Goal: Task Accomplishment & Management: Complete application form

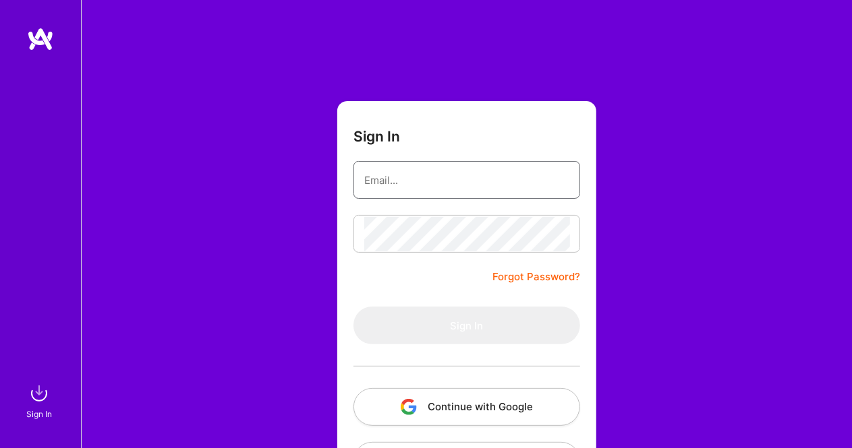
drag, startPoint x: 0, startPoint y: 0, endPoint x: 450, endPoint y: 187, distance: 487.1
click at [450, 187] on input "email" at bounding box center [466, 180] width 205 height 34
type input "[EMAIL_ADDRESS][DOMAIN_NAME]"
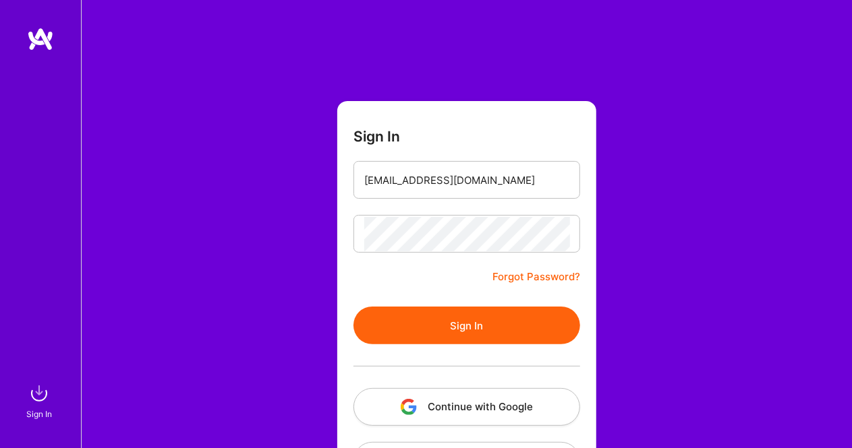
click at [438, 328] on button "Sign In" at bounding box center [466, 326] width 227 height 38
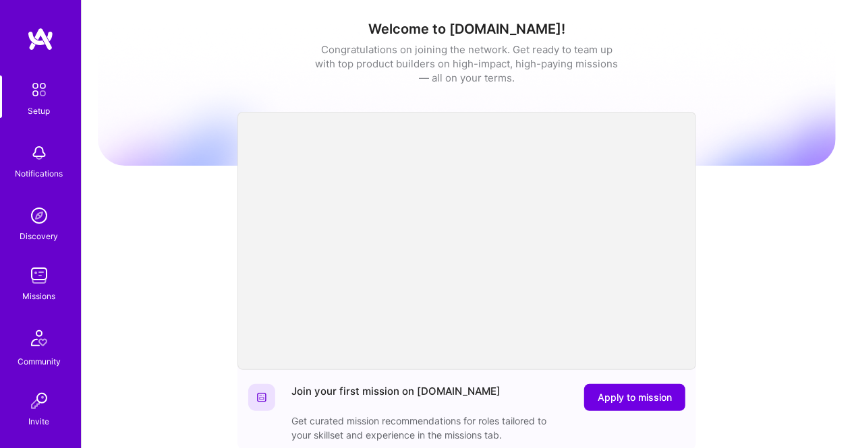
click at [34, 291] on div "Missions" at bounding box center [39, 296] width 33 height 14
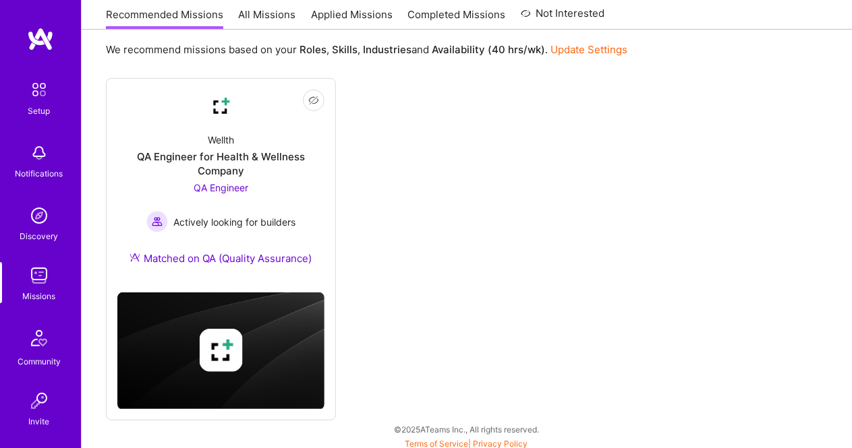
scroll to position [152, 0]
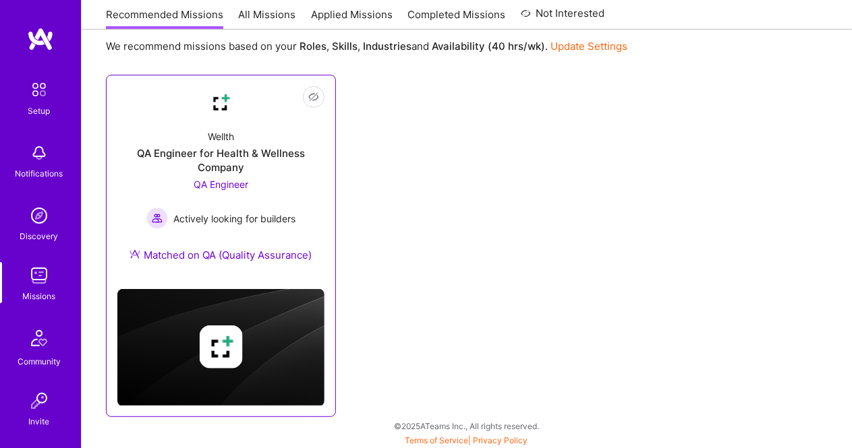
click at [221, 183] on span "QA Engineer" at bounding box center [221, 184] width 55 height 11
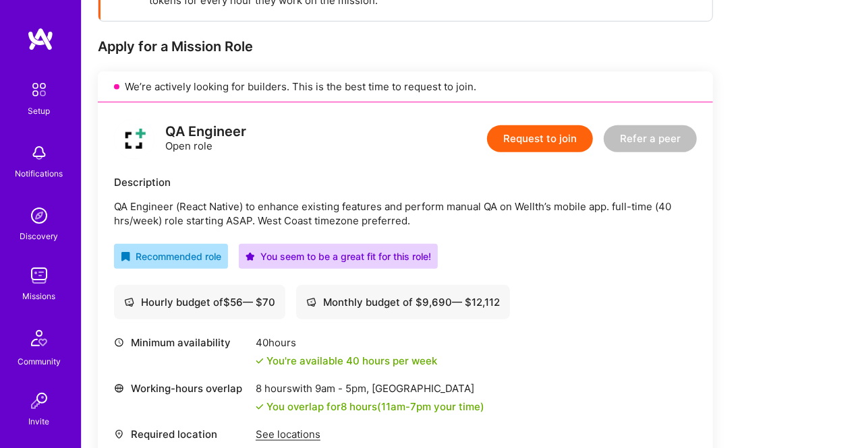
scroll to position [238, 0]
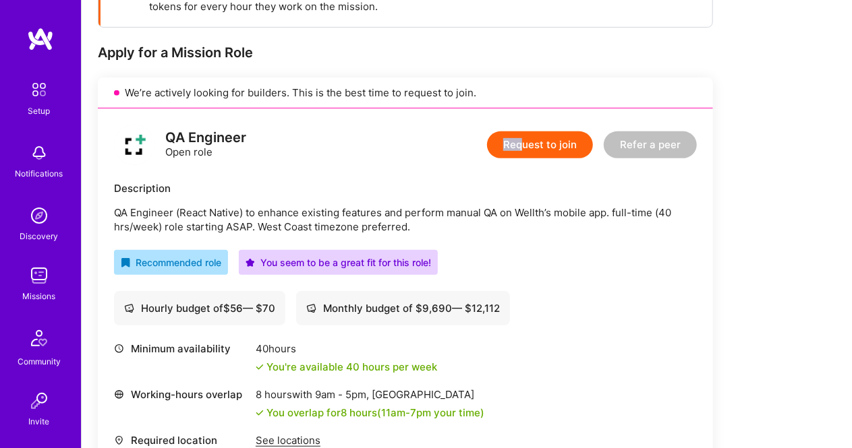
drag, startPoint x: 521, startPoint y: 129, endPoint x: 523, endPoint y: 145, distance: 16.3
click at [523, 145] on div "Request to join Refer a peer" at bounding box center [592, 145] width 210 height 40
click at [534, 146] on button "Request to join" at bounding box center [540, 145] width 106 height 27
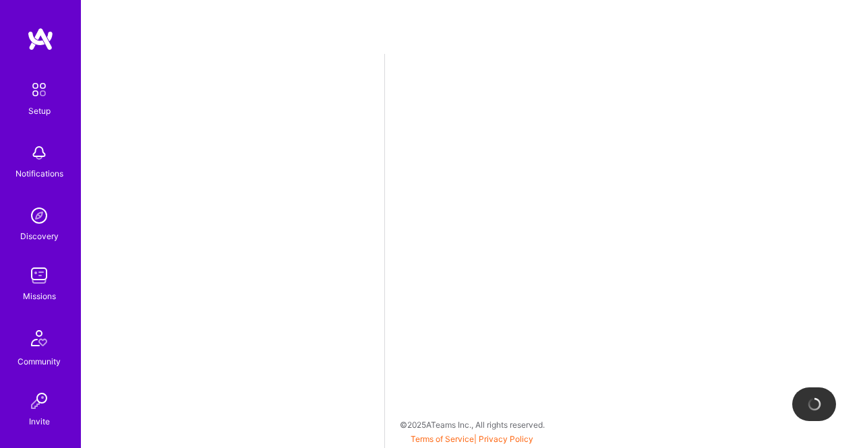
select select "US"
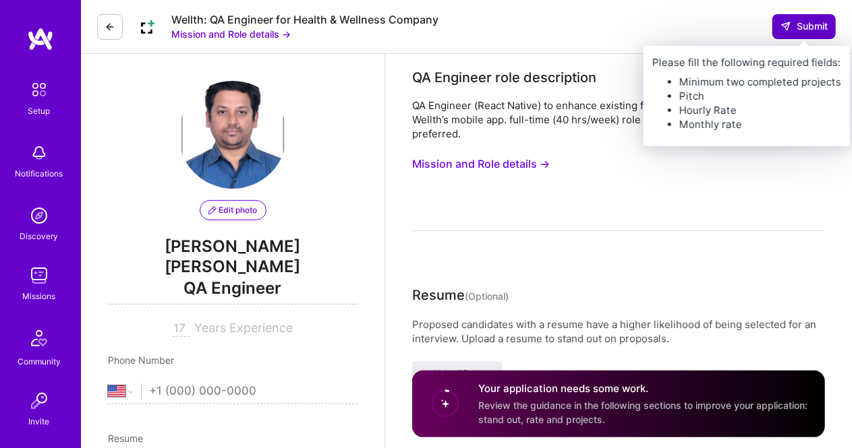
click at [794, 26] on span "Submit" at bounding box center [803, 26] width 47 height 13
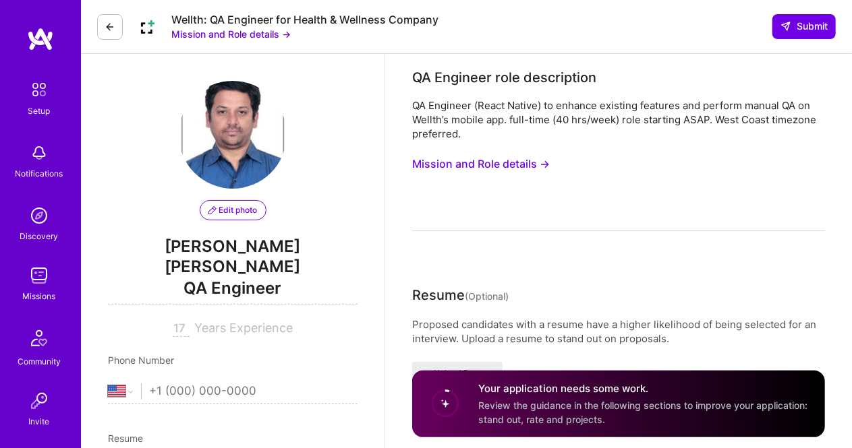
click at [506, 169] on button "Mission and Role details →" at bounding box center [481, 164] width 138 height 25
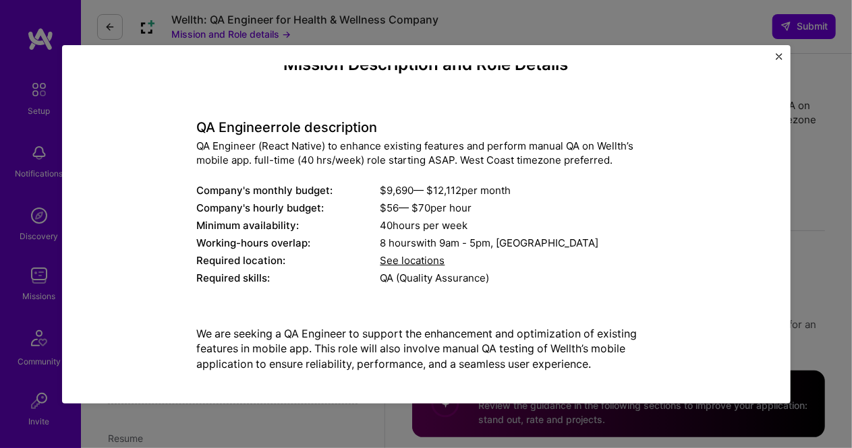
scroll to position [190, 0]
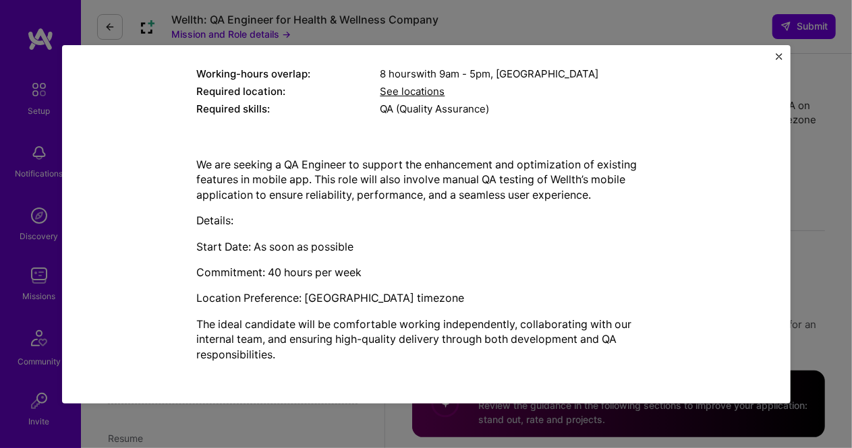
click at [776, 53] on img "Close" at bounding box center [779, 56] width 7 height 7
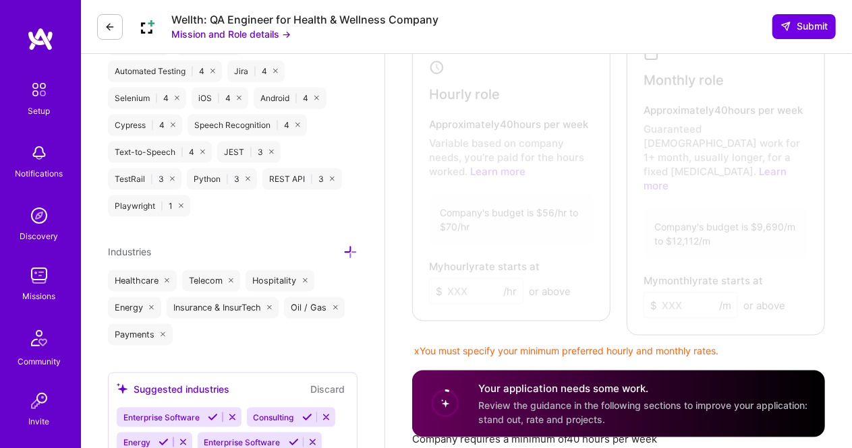
scroll to position [763, 0]
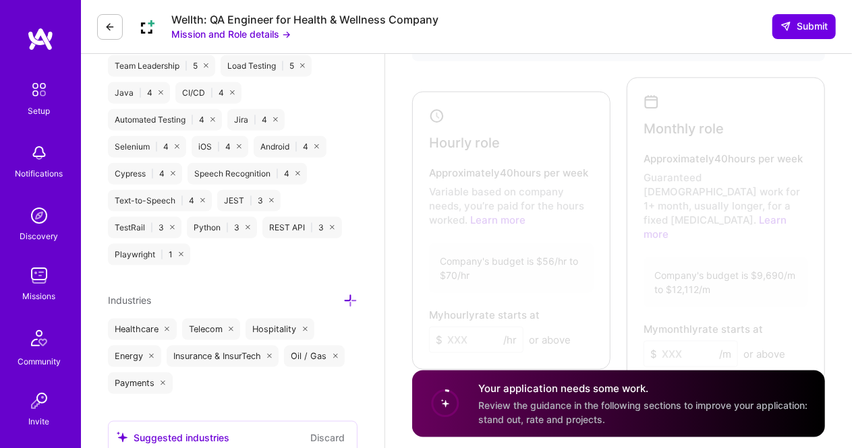
click at [524, 148] on div at bounding box center [509, 227] width 187 height 263
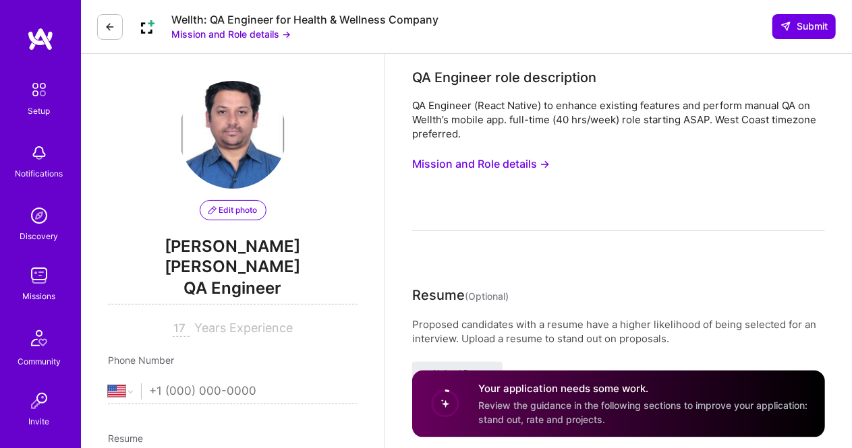
click at [500, 157] on button "Mission and Role details →" at bounding box center [481, 164] width 138 height 25
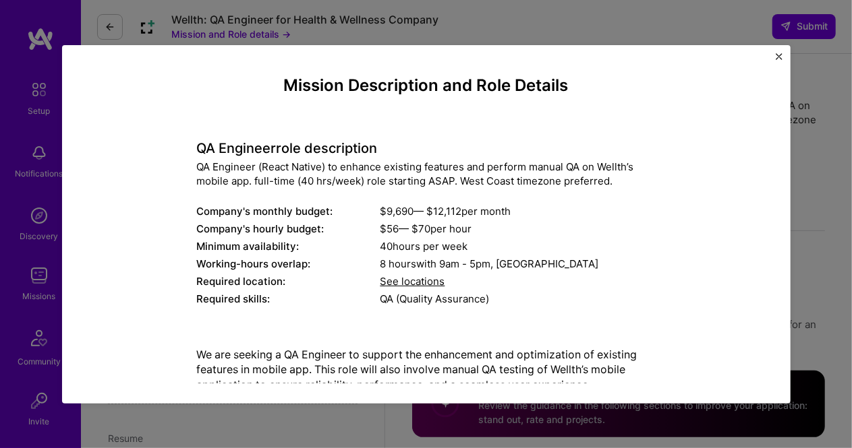
click at [776, 59] on img "Close" at bounding box center [779, 56] width 7 height 7
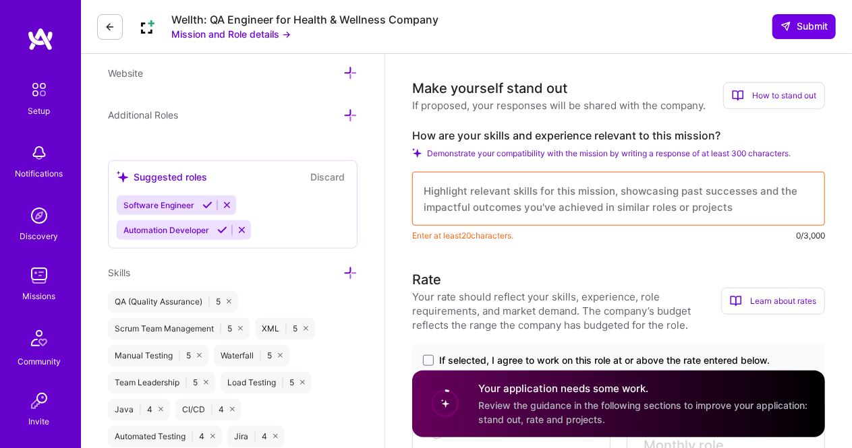
scroll to position [432, 0]
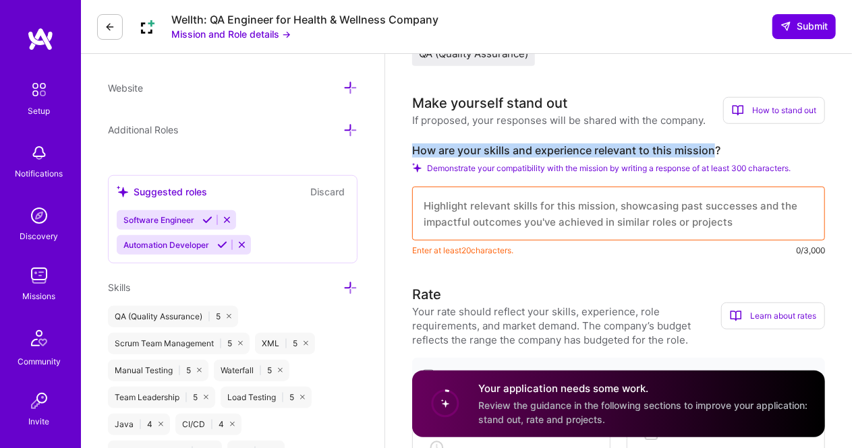
drag, startPoint x: 415, startPoint y: 151, endPoint x: 710, endPoint y: 138, distance: 295.7
click at [710, 138] on div "Make yourself stand out If proposed, your responses will be shared with the com…" at bounding box center [618, 175] width 413 height 165
copy label "How are your skills and experience relevant to this mission"
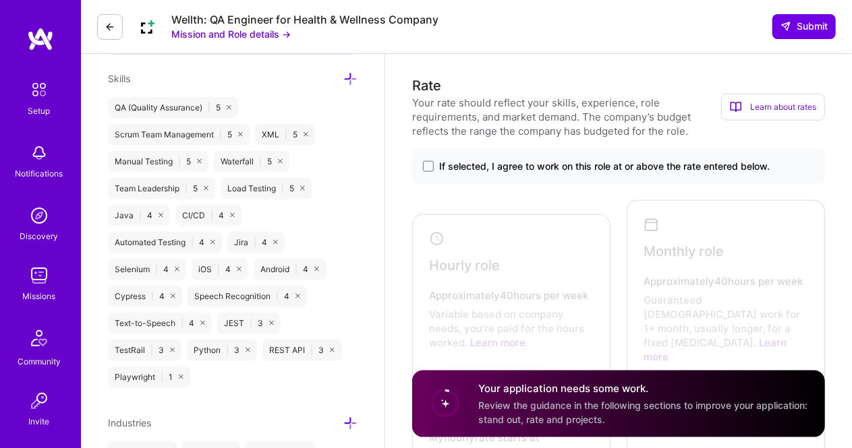
scroll to position [671, 0]
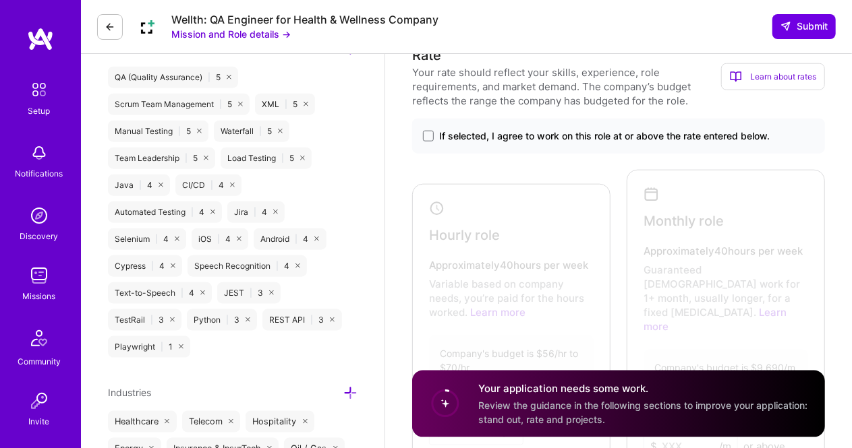
click at [775, 74] on div "Learn about rates" at bounding box center [773, 76] width 104 height 27
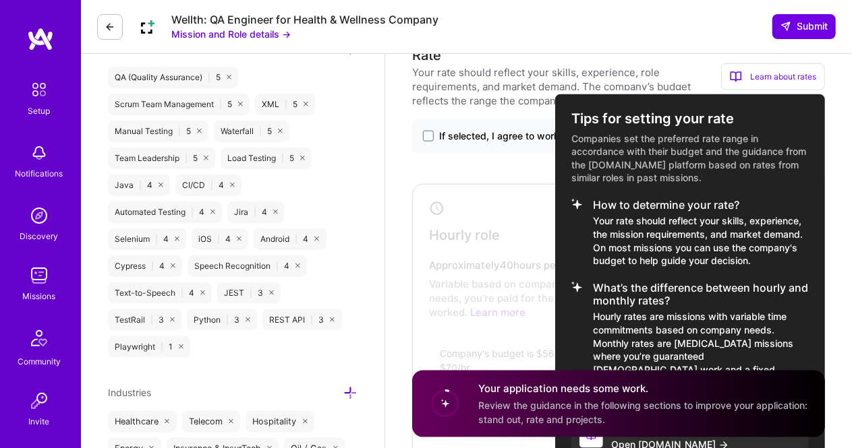
click at [844, 138] on div at bounding box center [426, 224] width 852 height 448
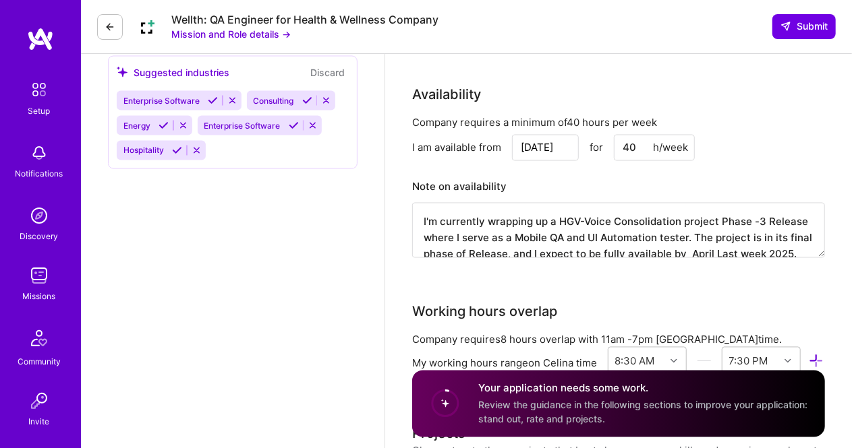
scroll to position [1136, 0]
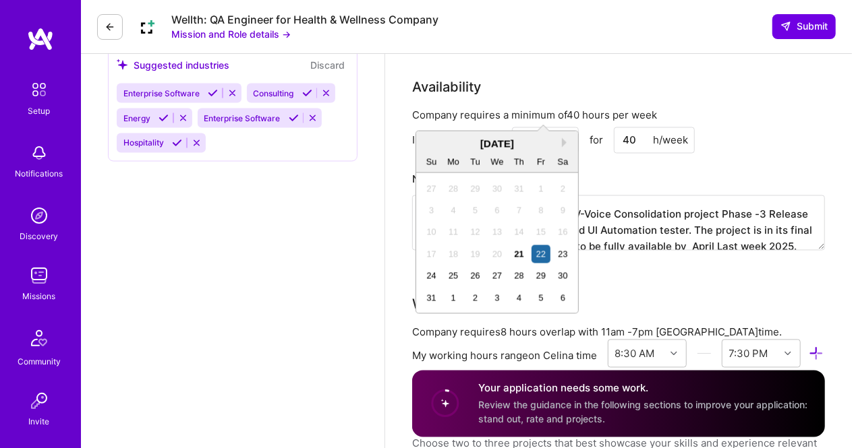
click at [553, 127] on input "[DATE]" at bounding box center [545, 140] width 67 height 26
click at [478, 277] on div "26" at bounding box center [475, 276] width 18 height 18
type input "[DATE]"
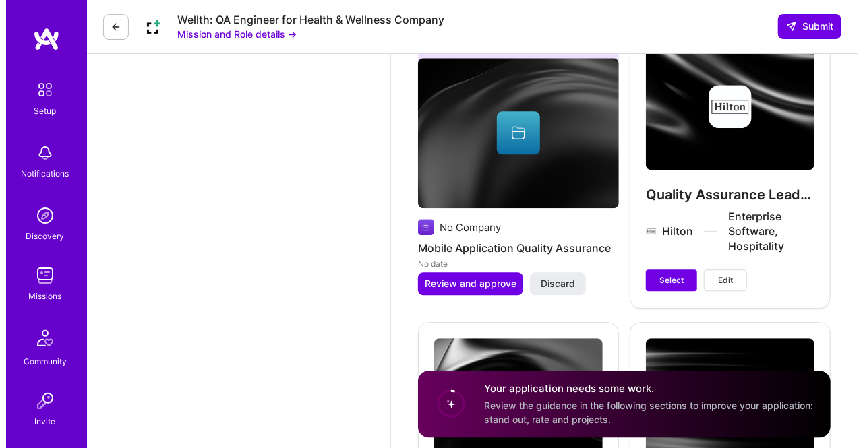
scroll to position [1666, 0]
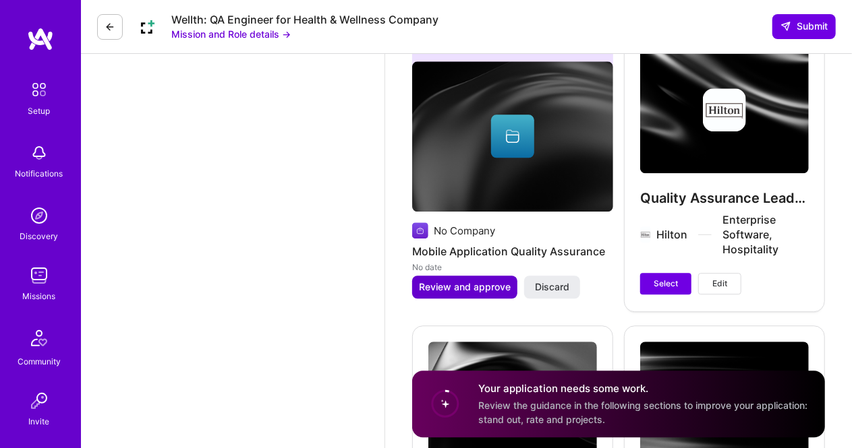
click at [434, 281] on span "Review and approve" at bounding box center [465, 287] width 92 height 13
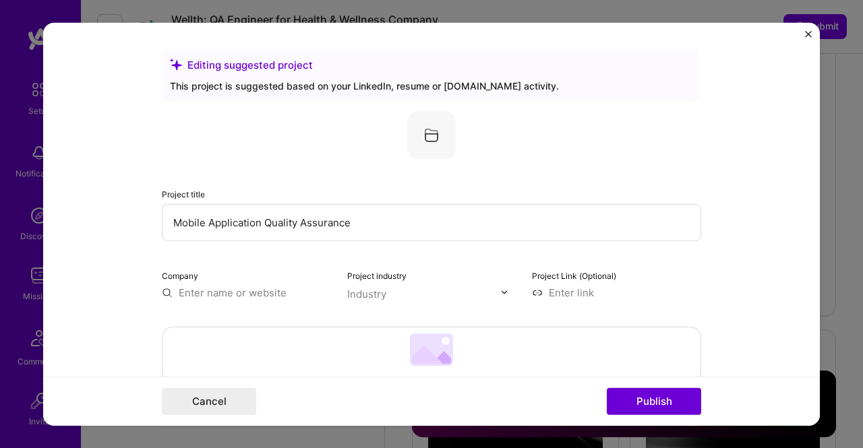
click at [239, 289] on input "text" at bounding box center [246, 292] width 169 height 14
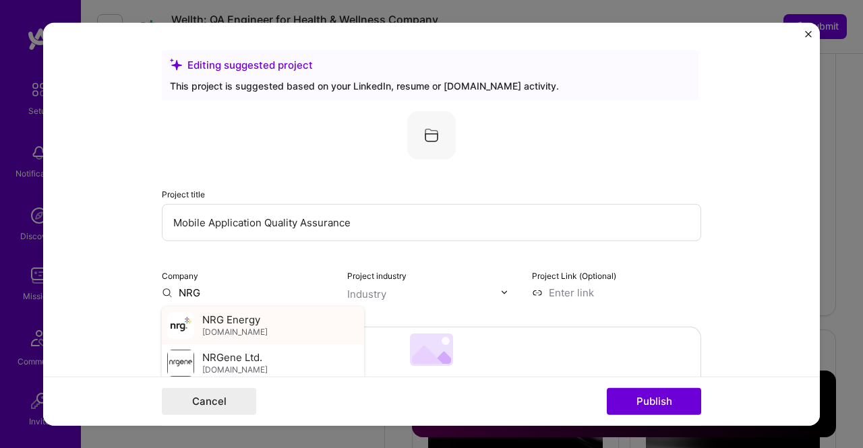
click at [216, 330] on span "[DOMAIN_NAME]" at bounding box center [234, 332] width 65 height 11
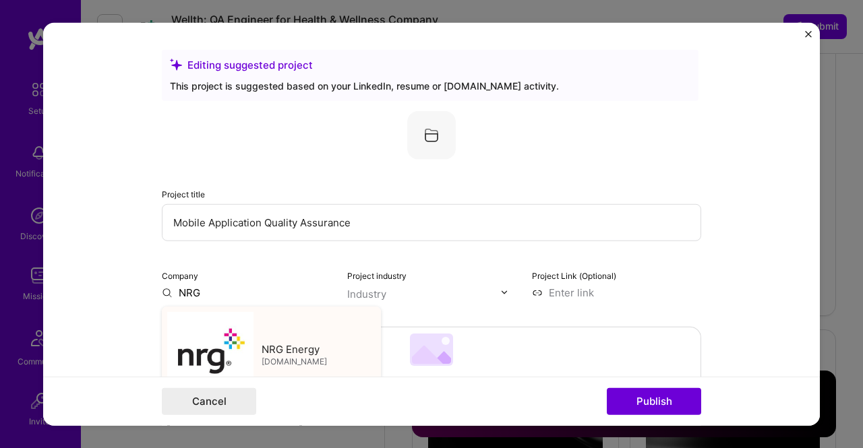
type input "NRG Energy"
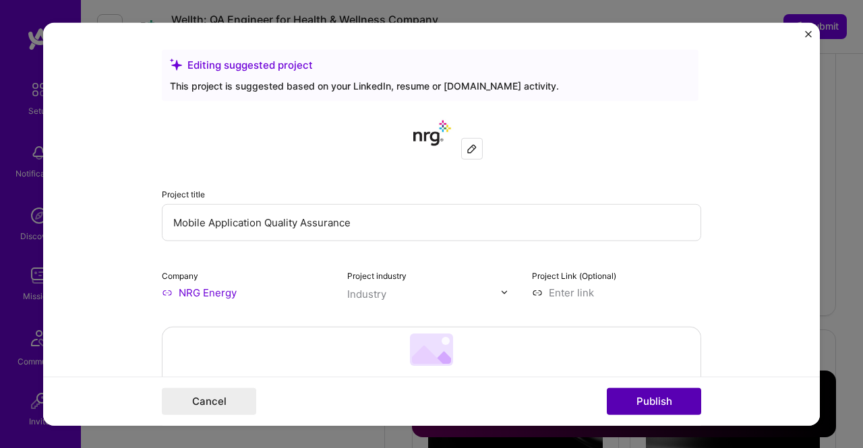
click at [644, 400] on button "Publish" at bounding box center [654, 401] width 94 height 27
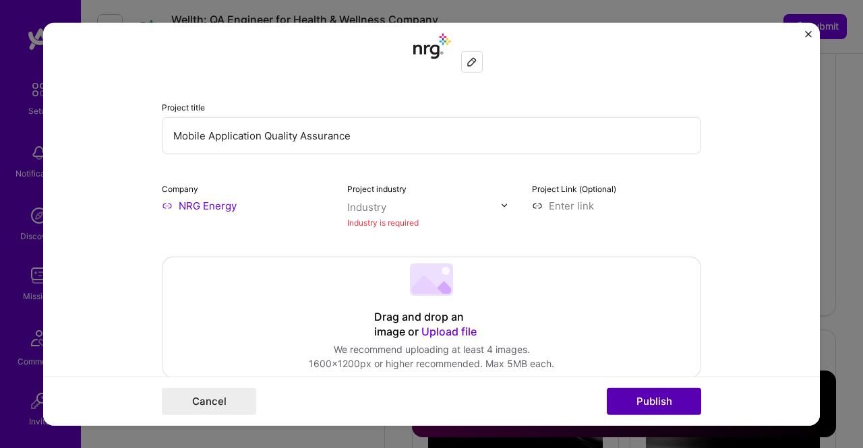
scroll to position [88, 0]
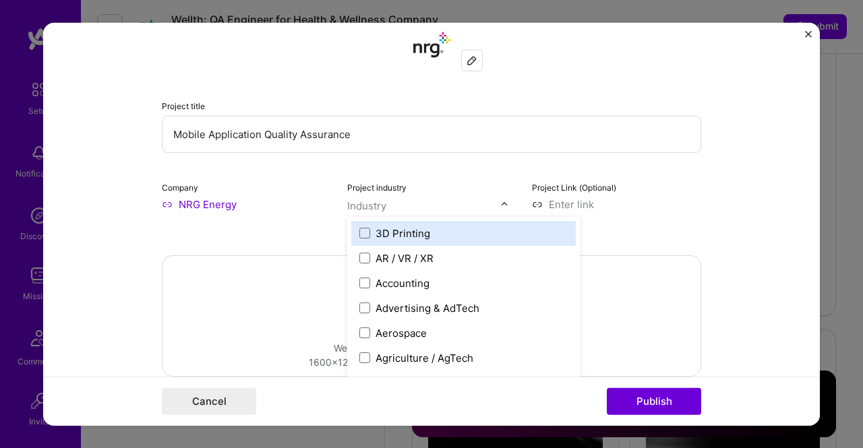
click at [500, 207] on img at bounding box center [504, 204] width 8 height 8
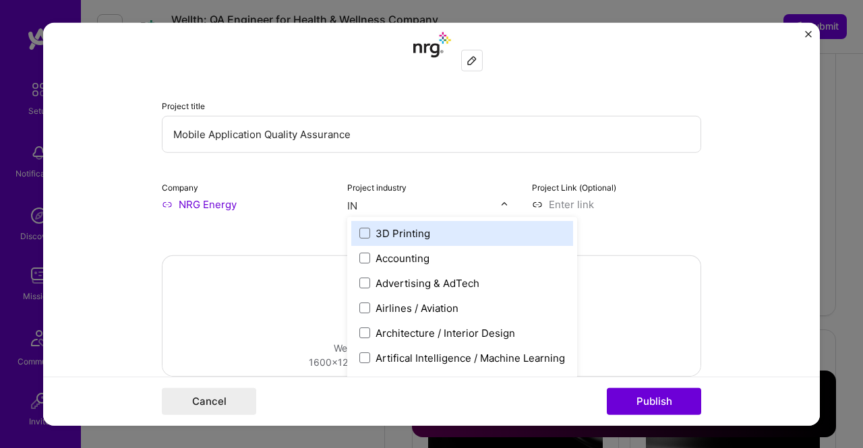
type input "I"
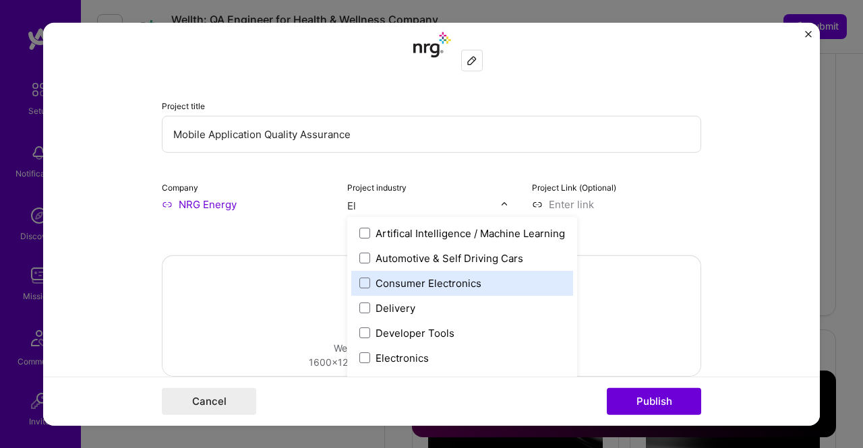
type input "E"
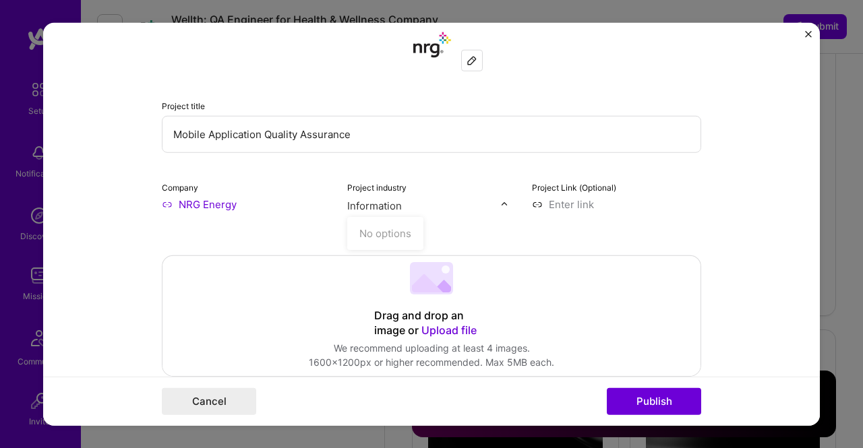
click at [493, 209] on input "Information" at bounding box center [424, 205] width 154 height 14
type input "I"
drag, startPoint x: 808, startPoint y: 125, endPoint x: 815, endPoint y: 118, distance: 10.0
click at [815, 118] on form "Editing suggested project This project is suggested based on your LinkedIn, res…" at bounding box center [431, 224] width 777 height 404
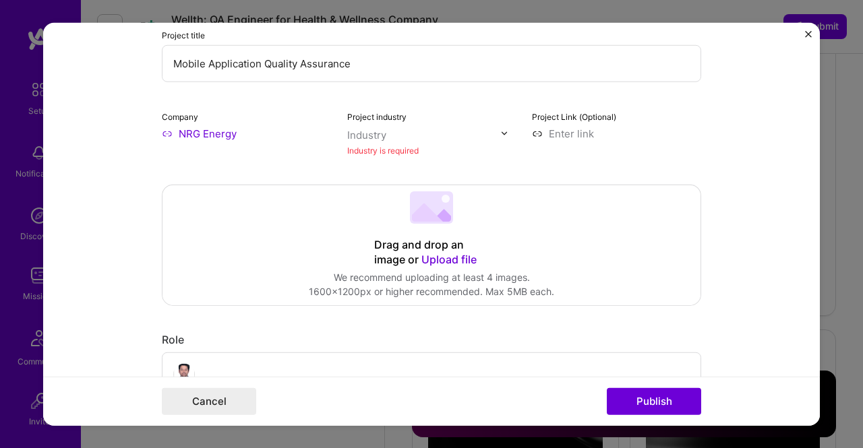
scroll to position [174, 0]
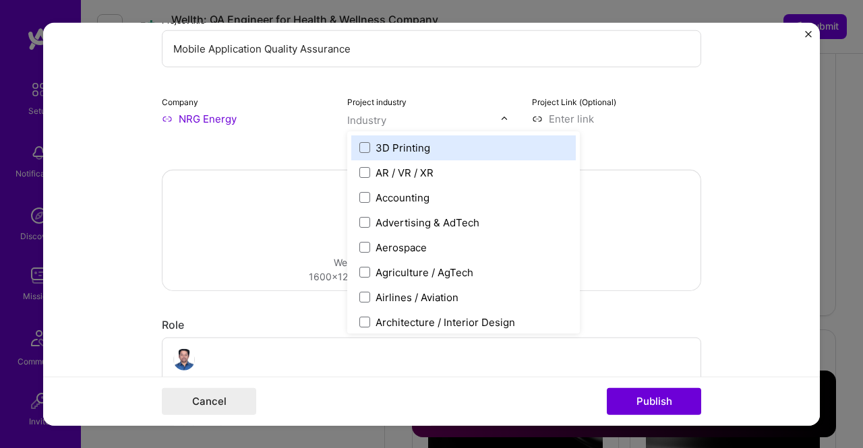
click at [407, 117] on input "text" at bounding box center [424, 120] width 154 height 14
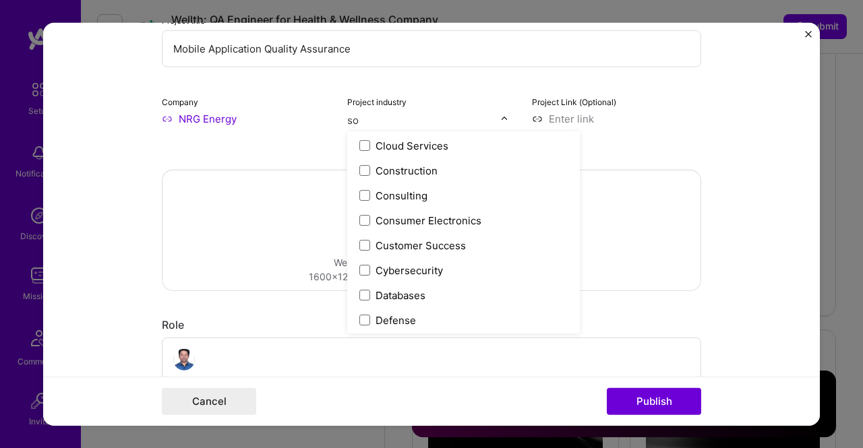
scroll to position [0, 0]
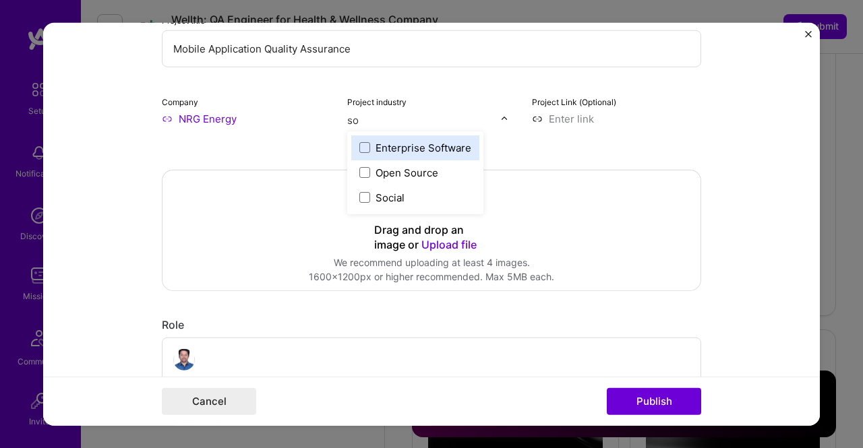
type input "sof"
click at [361, 150] on span at bounding box center [364, 147] width 11 height 11
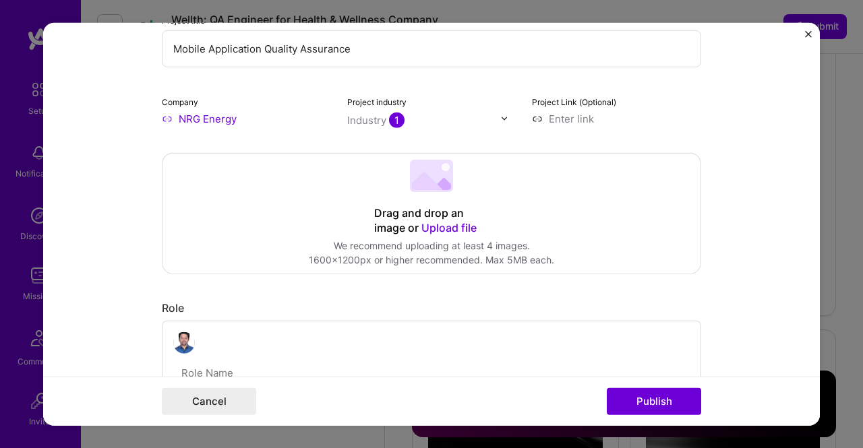
click at [589, 117] on input at bounding box center [616, 118] width 169 height 14
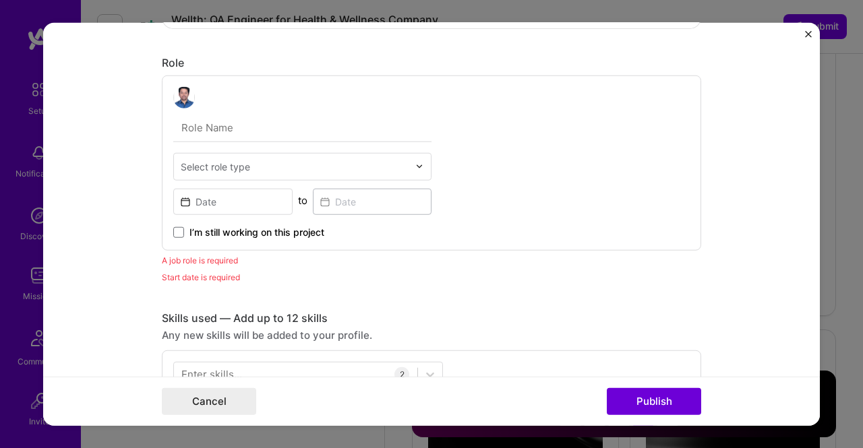
scroll to position [426, 0]
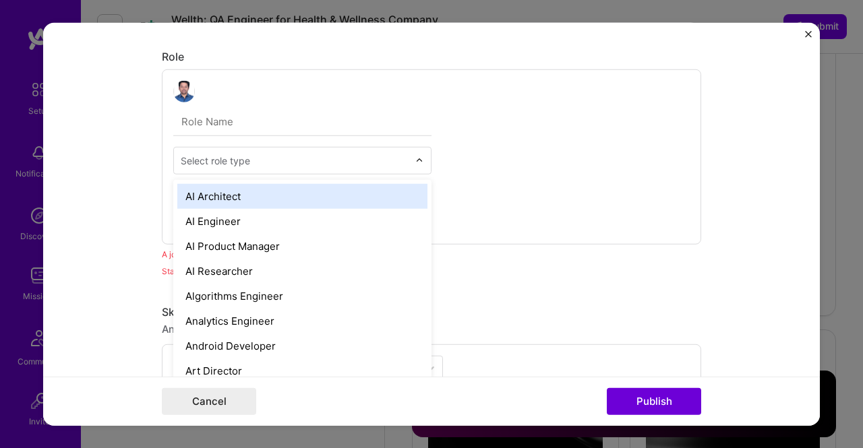
click at [291, 161] on input "text" at bounding box center [295, 160] width 228 height 14
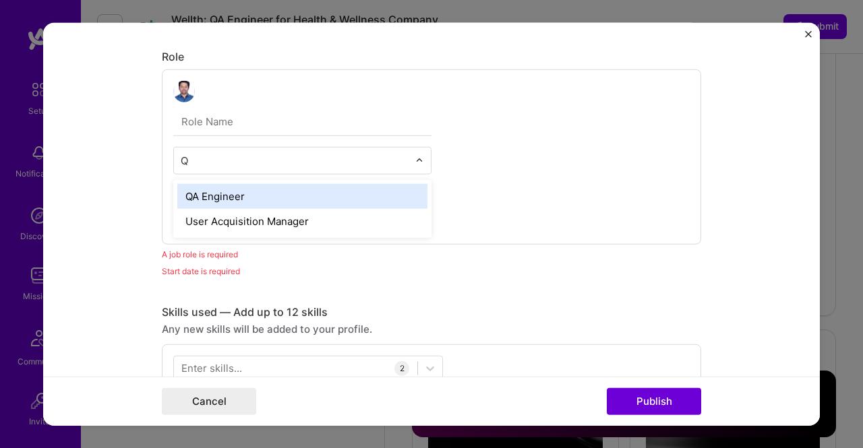
type input "QA"
click at [270, 189] on div "QA Engineer" at bounding box center [302, 195] width 250 height 25
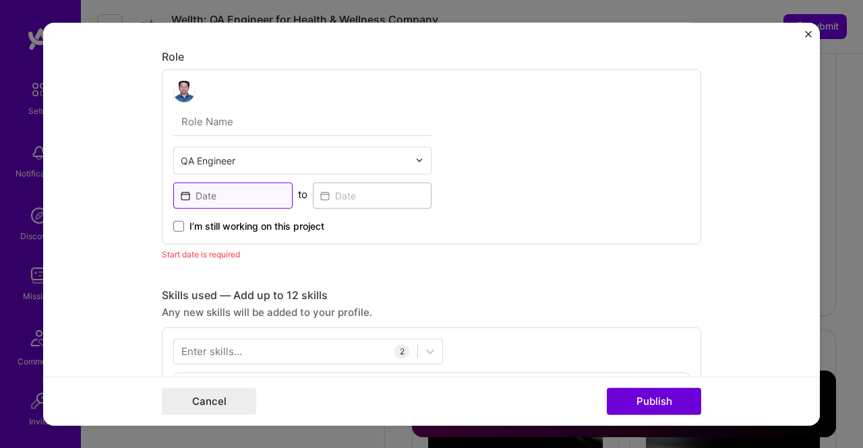
click at [224, 191] on input at bounding box center [232, 195] width 119 height 26
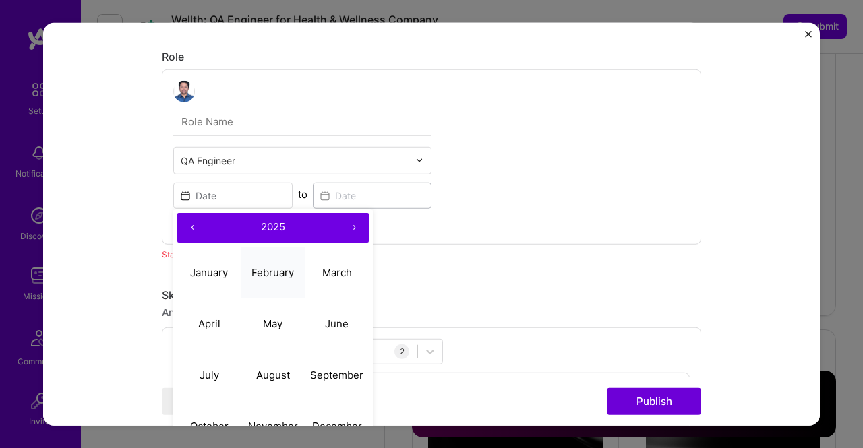
click at [267, 272] on abbr "February" at bounding box center [273, 272] width 42 height 13
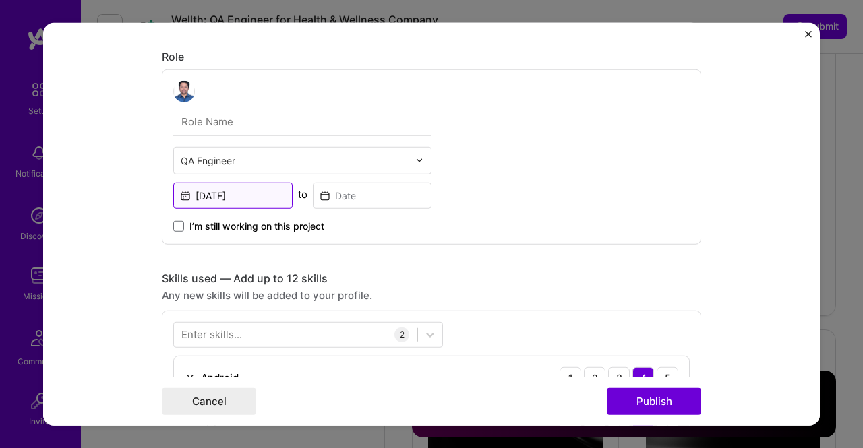
click at [243, 193] on input "[DATE]" at bounding box center [232, 195] width 119 height 26
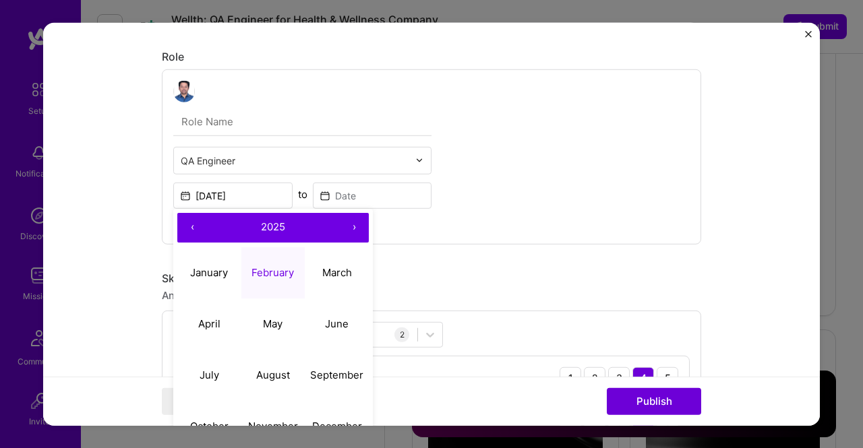
click at [186, 223] on button "‹" at bounding box center [192, 227] width 30 height 30
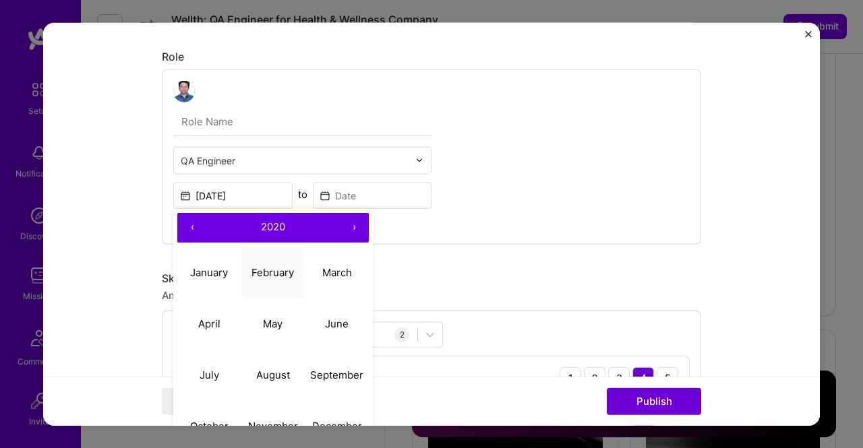
click at [272, 272] on abbr "February" at bounding box center [273, 272] width 42 height 13
type input "[DATE]"
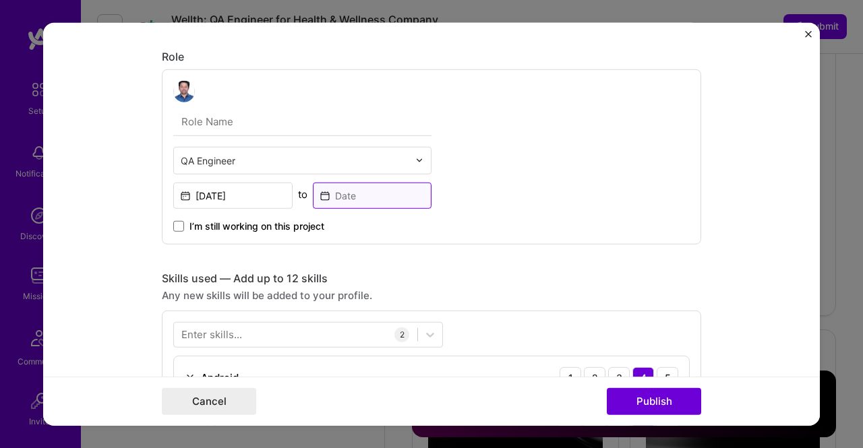
click at [356, 199] on input at bounding box center [372, 195] width 119 height 26
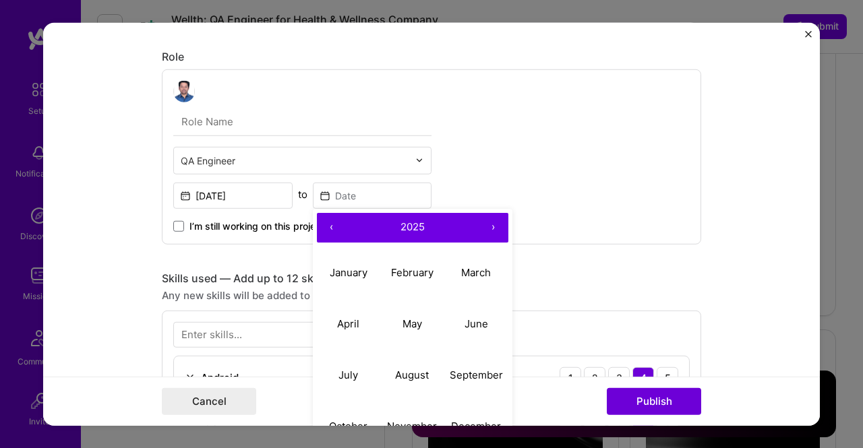
click at [327, 221] on button "‹" at bounding box center [332, 227] width 30 height 30
click at [409, 319] on abbr "May" at bounding box center [413, 324] width 20 height 13
type input "[DATE]"
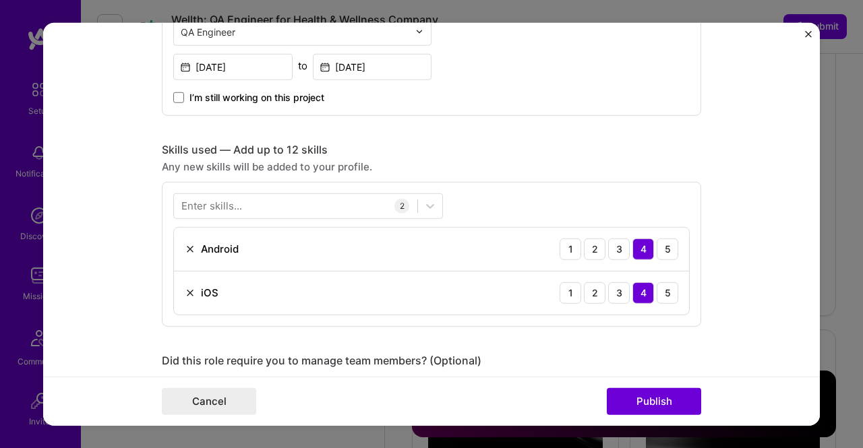
scroll to position [602, 0]
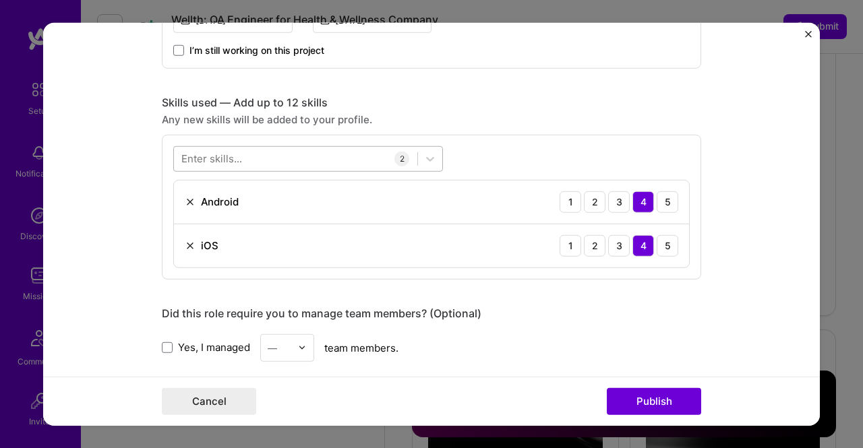
click at [264, 156] on div at bounding box center [295, 159] width 243 height 22
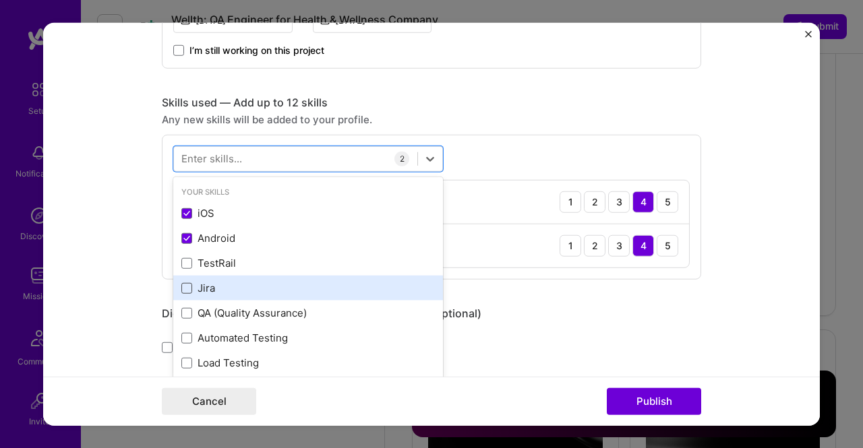
click at [184, 284] on span at bounding box center [186, 288] width 11 height 11
click at [0, 0] on input "checkbox" at bounding box center [0, 0] width 0 height 0
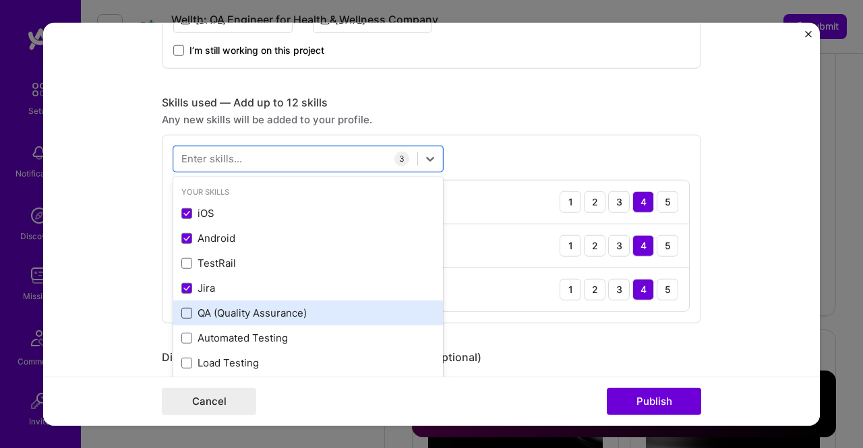
click at [181, 310] on span at bounding box center [186, 313] width 11 height 11
click at [0, 0] on input "checkbox" at bounding box center [0, 0] width 0 height 0
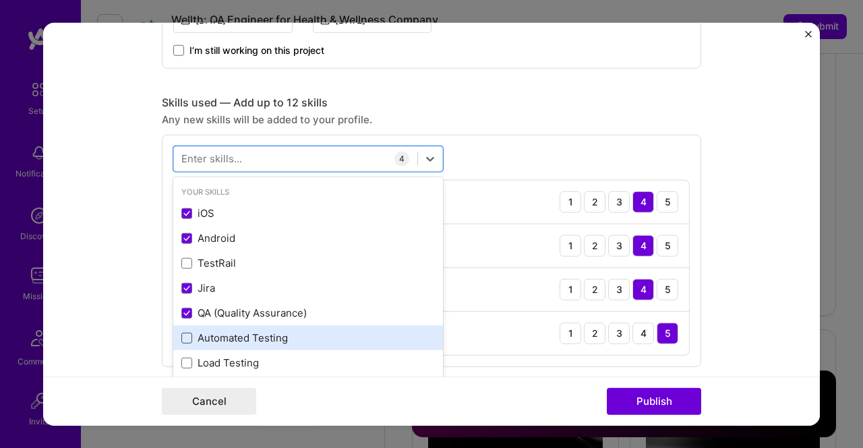
click at [181, 334] on span at bounding box center [186, 338] width 11 height 11
click at [0, 0] on input "checkbox" at bounding box center [0, 0] width 0 height 0
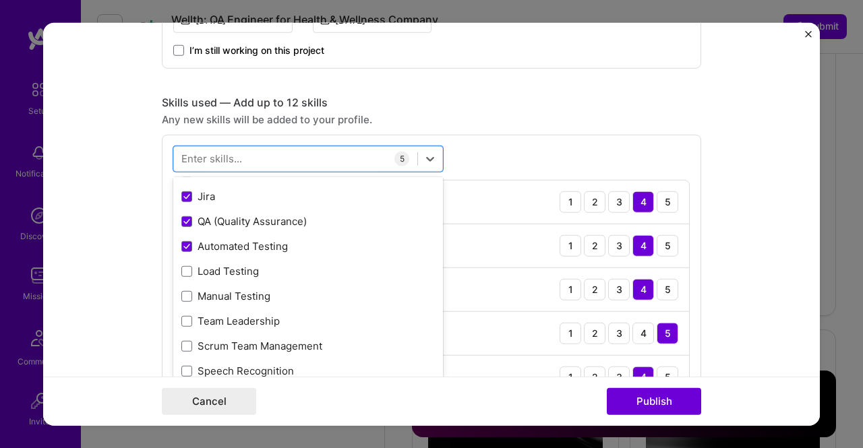
scroll to position [108, 0]
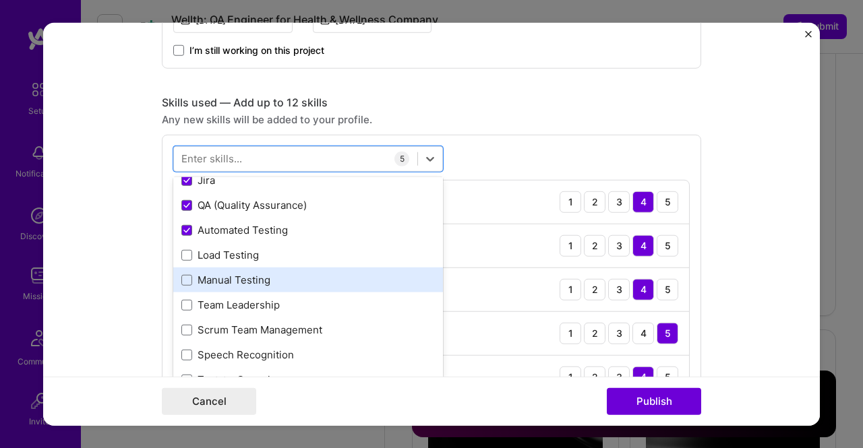
click at [197, 282] on div "Manual Testing" at bounding box center [308, 280] width 254 height 14
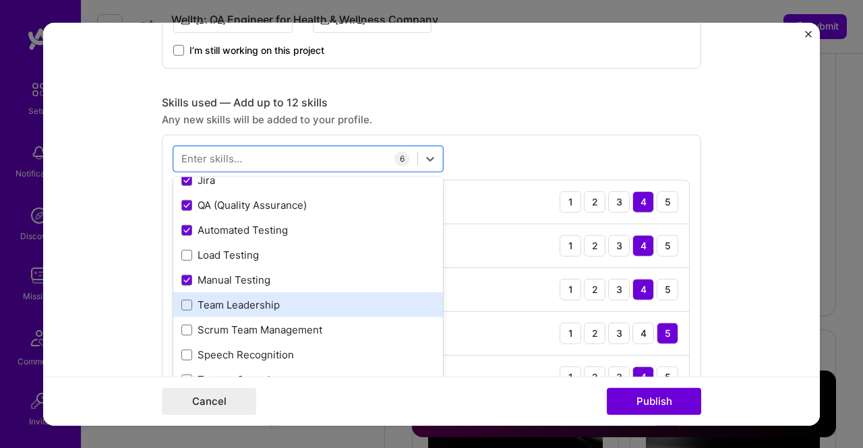
click at [196, 299] on div "Team Leadership" at bounding box center [308, 305] width 254 height 14
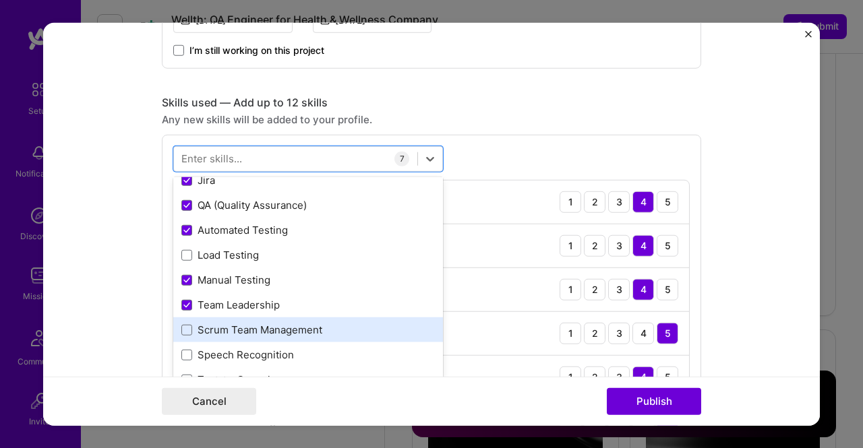
click at [198, 326] on div "Scrum Team Management" at bounding box center [308, 330] width 254 height 14
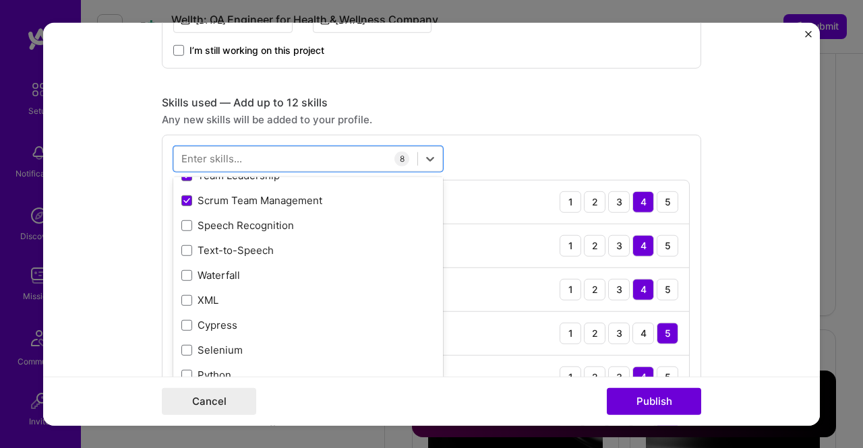
scroll to position [243, 0]
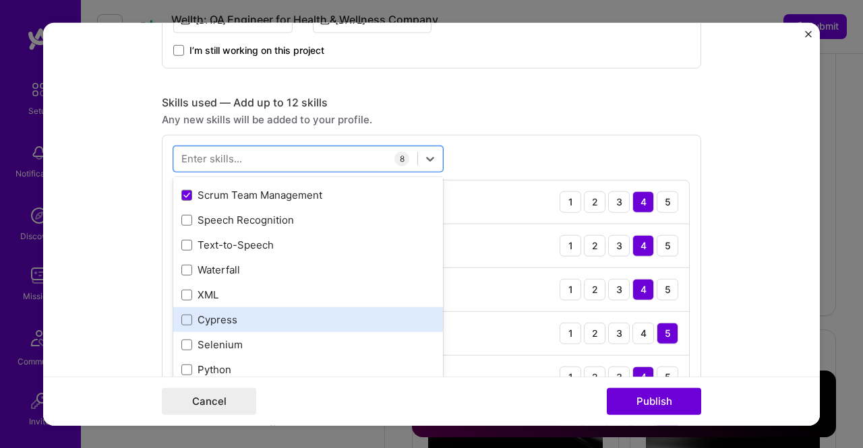
click at [190, 316] on div "Cypress" at bounding box center [308, 320] width 254 height 14
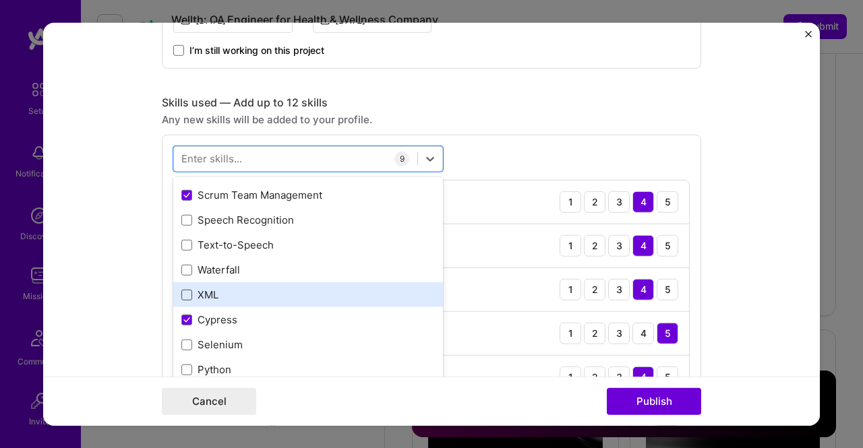
click at [183, 295] on span at bounding box center [186, 295] width 11 height 11
click at [0, 0] on input "checkbox" at bounding box center [0, 0] width 0 height 0
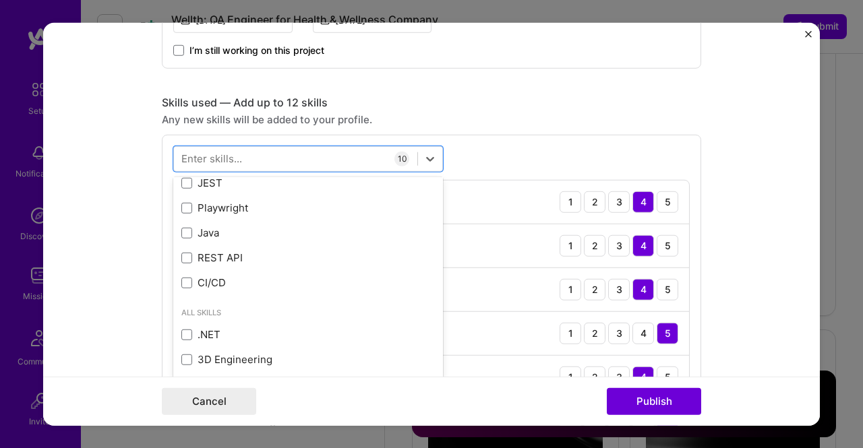
scroll to position [459, 0]
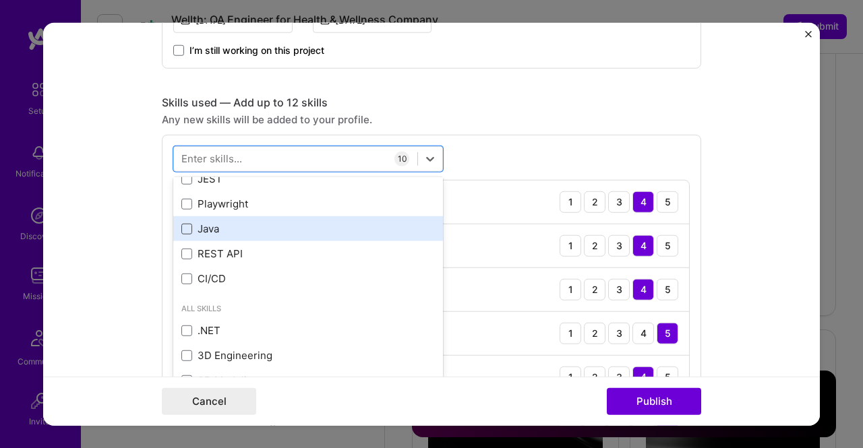
click at [181, 228] on span at bounding box center [186, 229] width 11 height 11
click at [0, 0] on input "checkbox" at bounding box center [0, 0] width 0 height 0
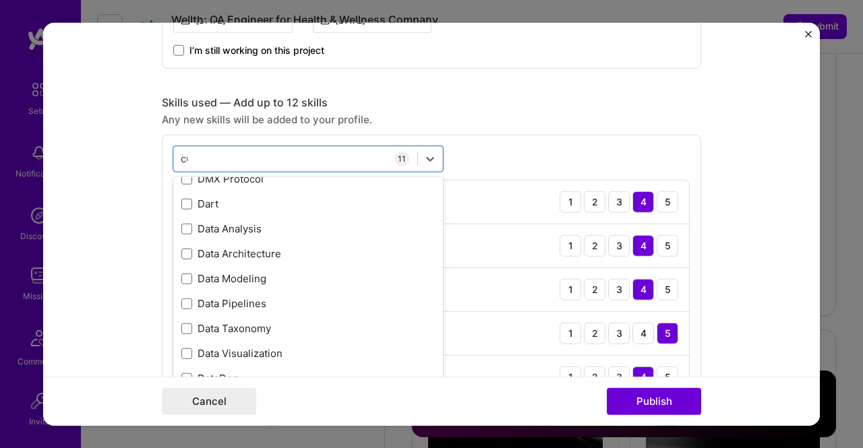
scroll to position [0, 0]
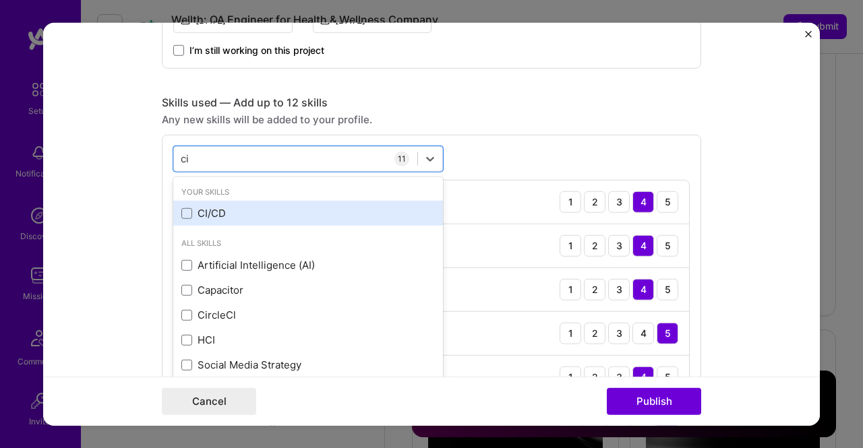
click at [192, 208] on div "CI/CD" at bounding box center [308, 213] width 254 height 14
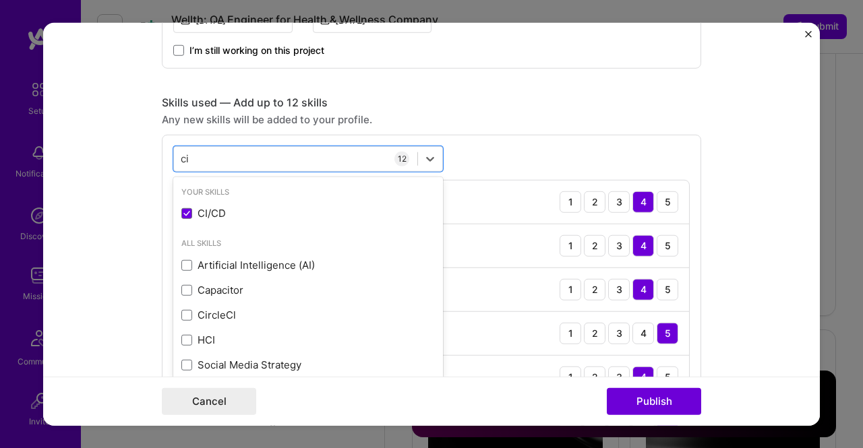
type input "c"
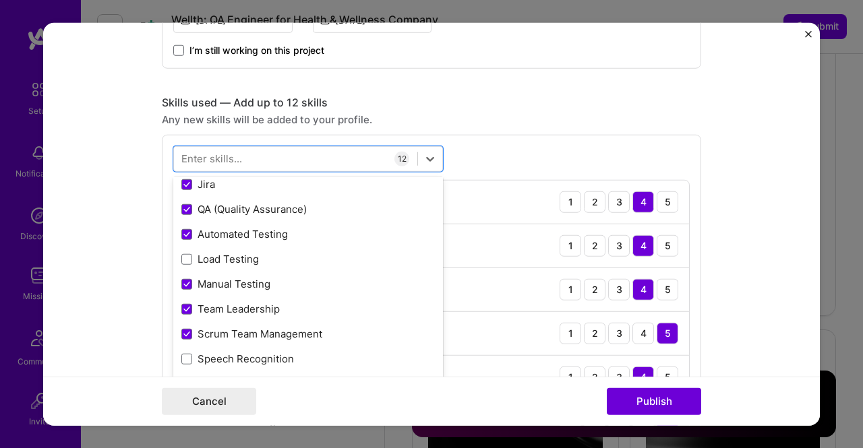
scroll to position [108, 0]
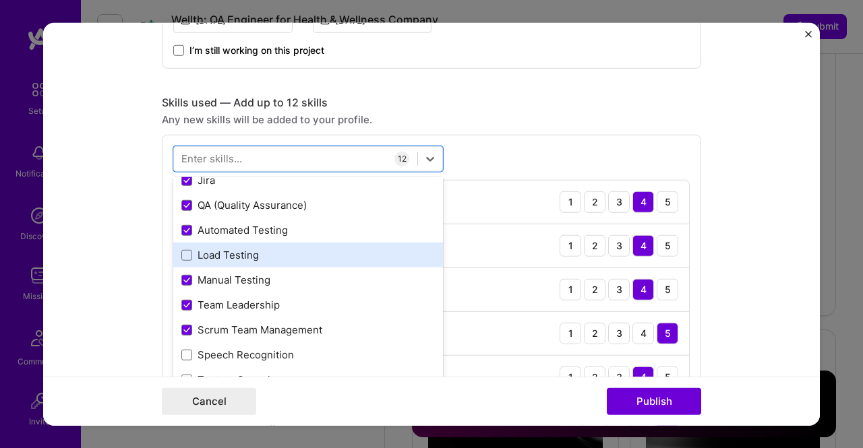
click at [246, 248] on div "Load Testing" at bounding box center [308, 255] width 254 height 14
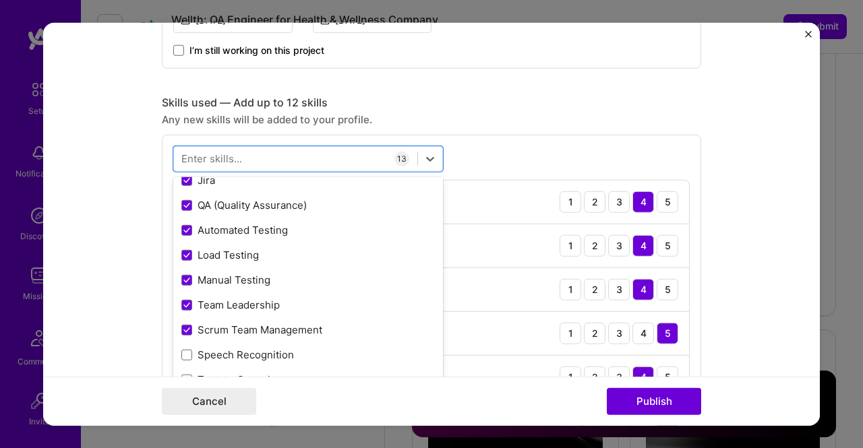
drag, startPoint x: 425, startPoint y: 369, endPoint x: 432, endPoint y: 372, distance: 7.3
click at [432, 372] on div "Your Skills iOS Android TestRail Jira QA (Quality Assurance) Automated Testing …" at bounding box center [308, 278] width 270 height 202
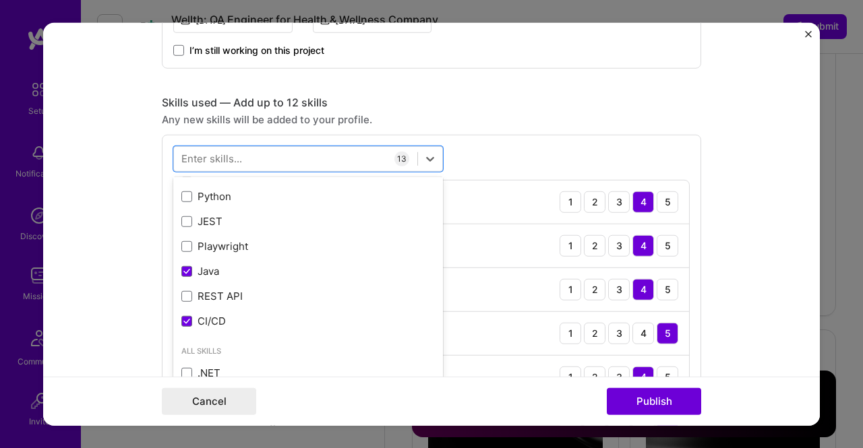
scroll to position [422, 0]
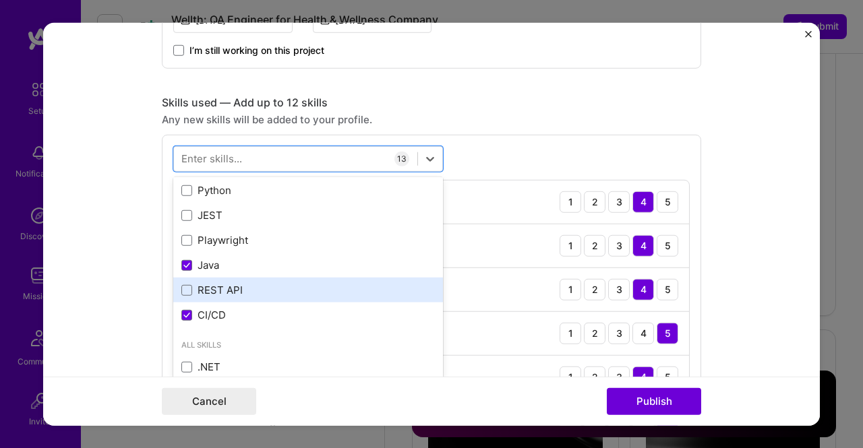
click at [200, 283] on div "REST API" at bounding box center [308, 290] width 254 height 14
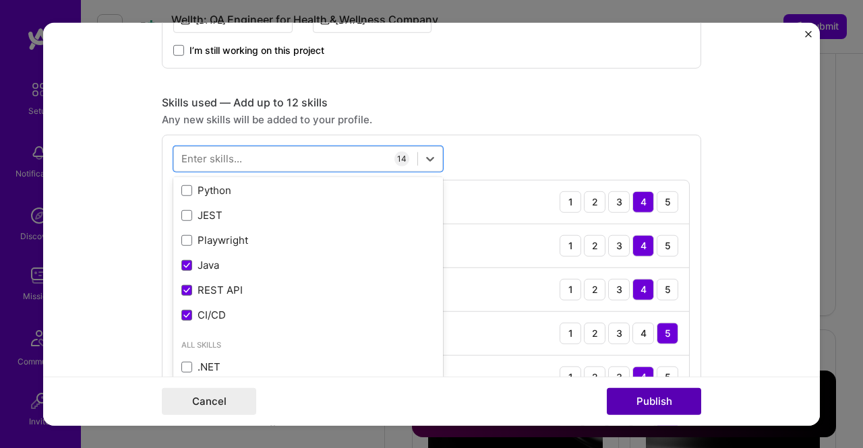
click at [656, 401] on button "Publish" at bounding box center [654, 401] width 94 height 27
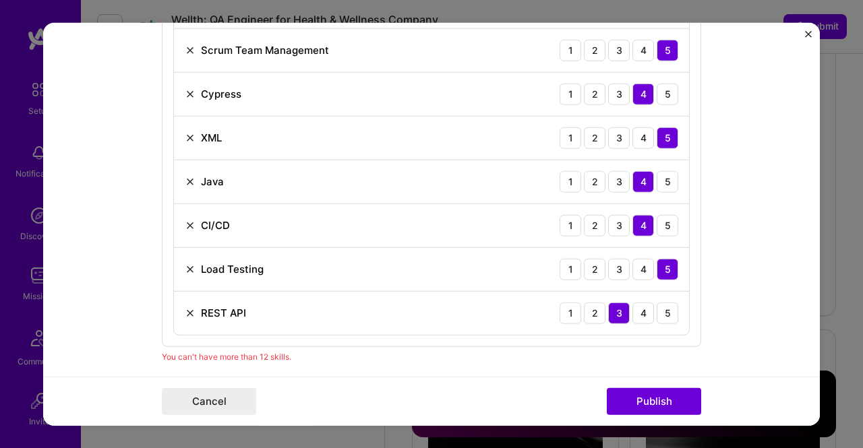
scroll to position [1057, 0]
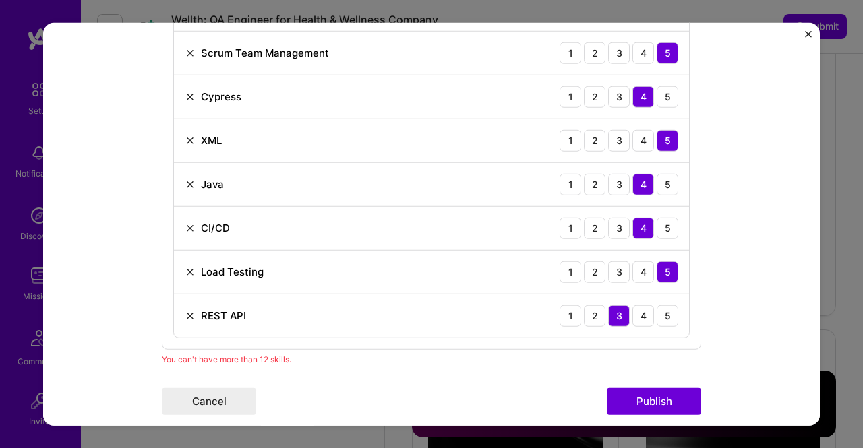
click at [185, 266] on img at bounding box center [190, 271] width 11 height 11
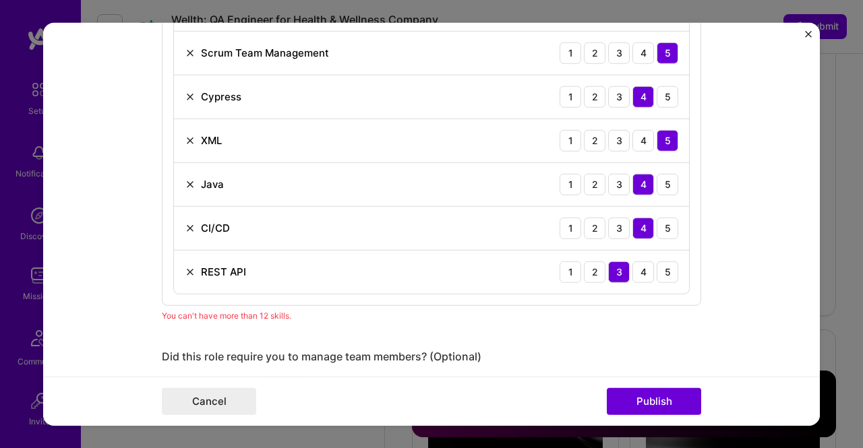
click at [189, 181] on img at bounding box center [190, 184] width 11 height 11
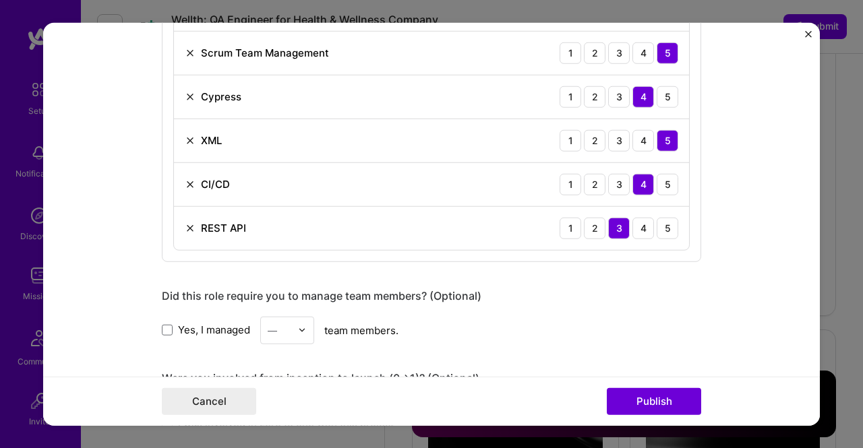
scroll to position [1124, 0]
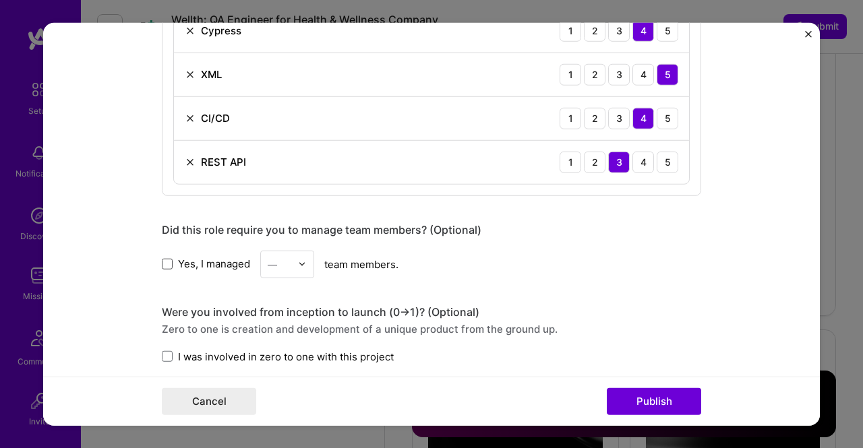
click at [162, 259] on span at bounding box center [167, 264] width 11 height 11
click at [0, 0] on input "Yes, I managed" at bounding box center [0, 0] width 0 height 0
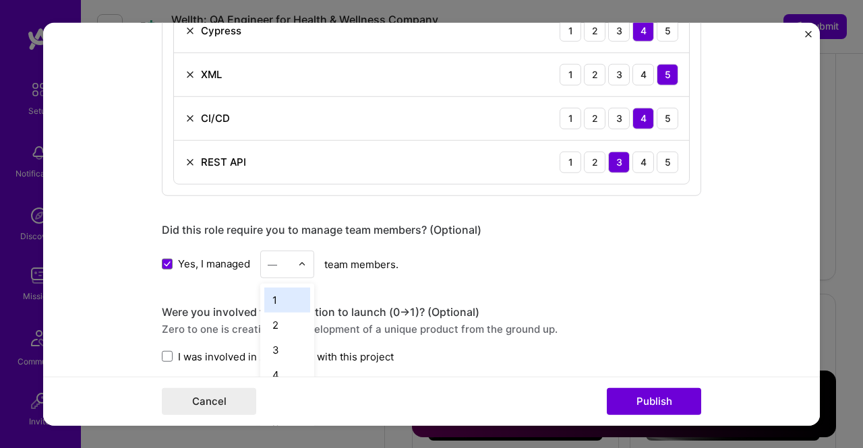
click at [291, 261] on div "—" at bounding box center [279, 264] width 37 height 26
click at [264, 364] on div "8" at bounding box center [287, 373] width 46 height 25
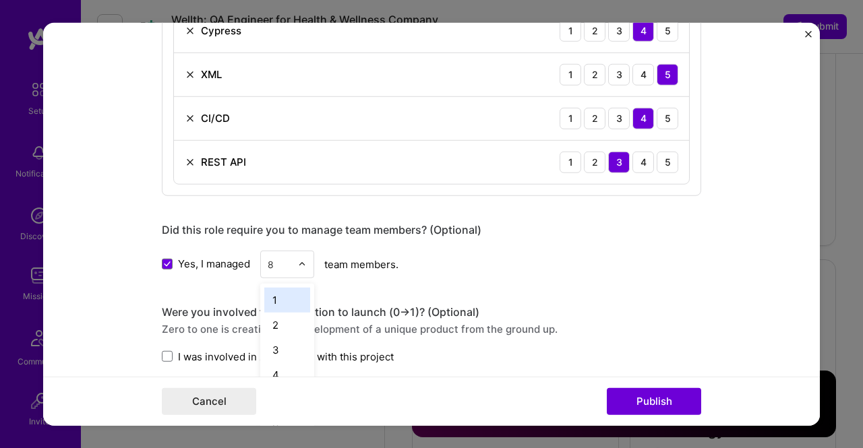
click at [298, 262] on img at bounding box center [302, 264] width 8 height 8
click at [275, 347] on div "6" at bounding box center [287, 355] width 46 height 25
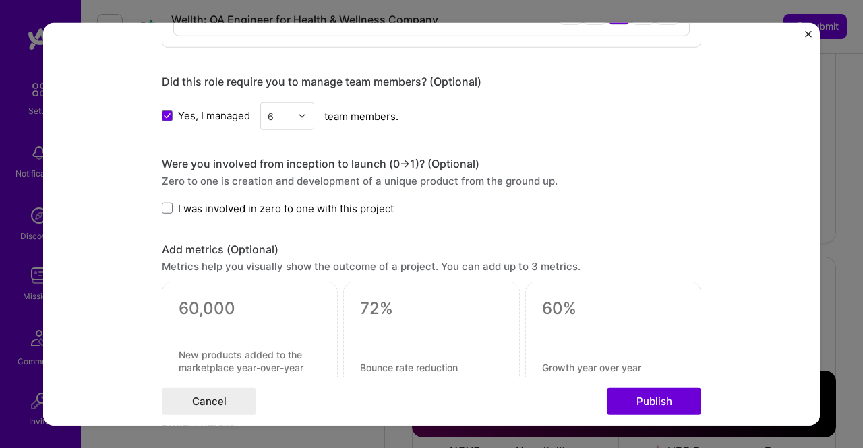
scroll to position [1287, 0]
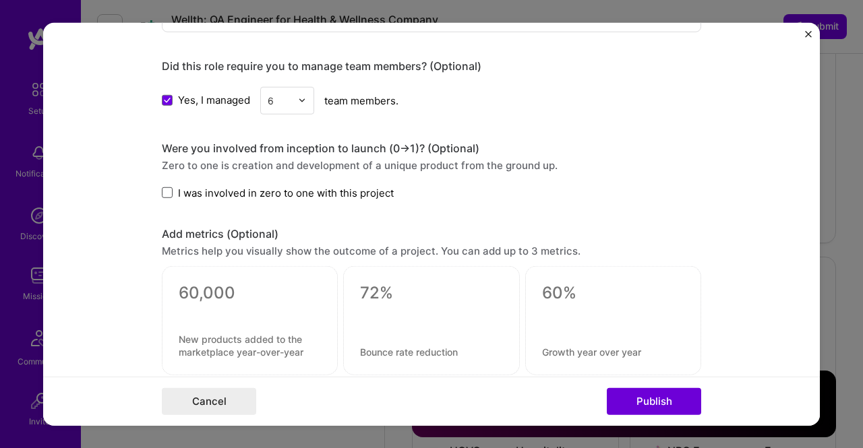
click at [163, 191] on span at bounding box center [167, 192] width 11 height 11
click at [0, 0] on input "I was involved in zero to one with this project" at bounding box center [0, 0] width 0 height 0
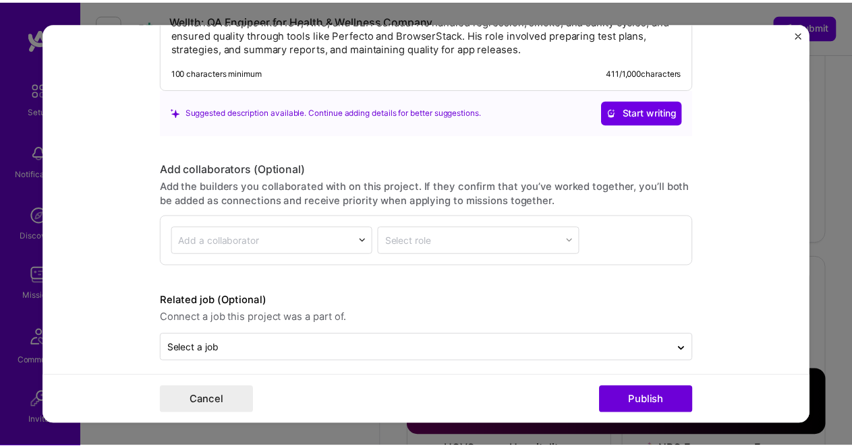
scroll to position [1781, 0]
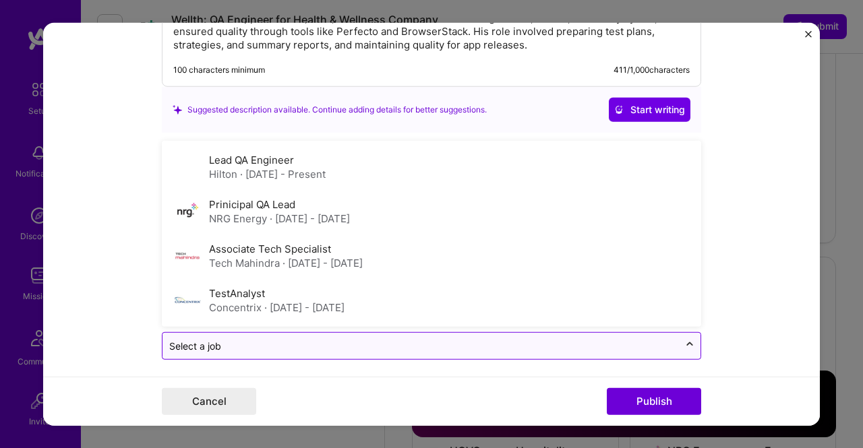
click at [685, 338] on icon at bounding box center [690, 344] width 11 height 13
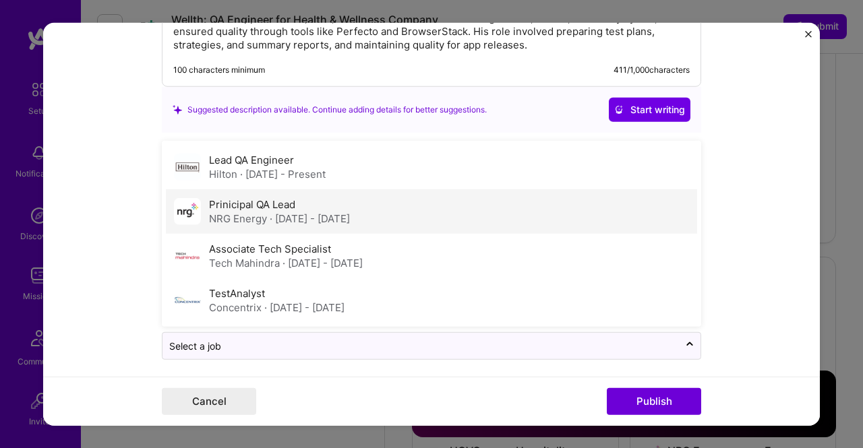
click at [312, 215] on span "· [DATE] - [DATE]" at bounding box center [310, 218] width 80 height 13
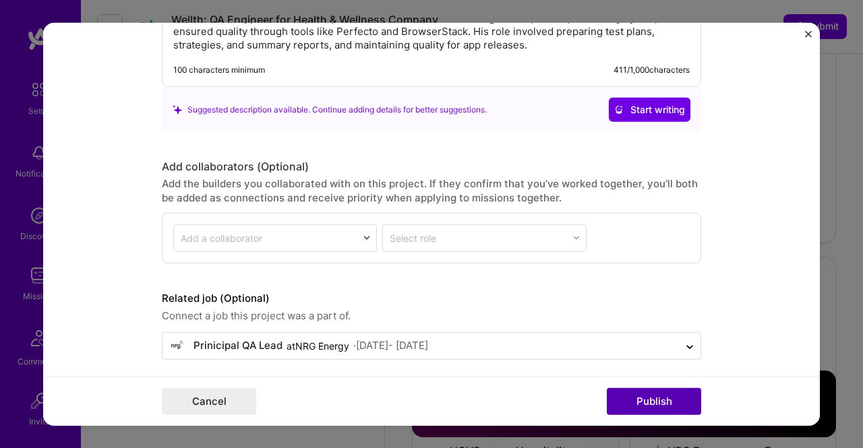
click at [644, 395] on button "Publish" at bounding box center [654, 401] width 94 height 27
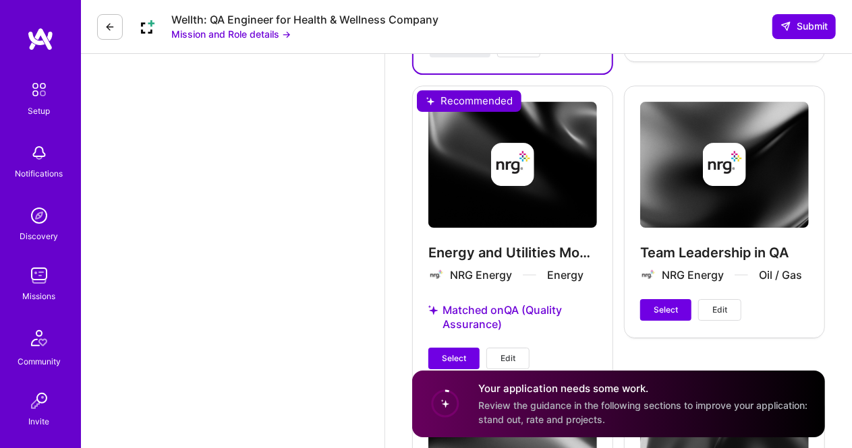
scroll to position [2178, 0]
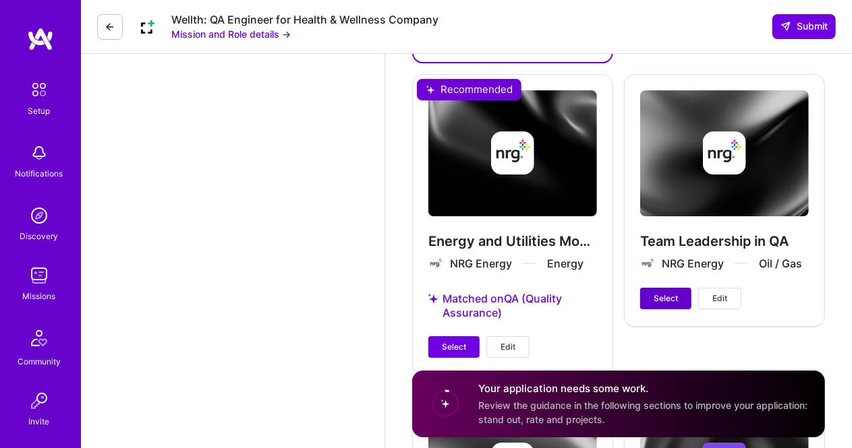
click at [666, 293] on span "Select" at bounding box center [666, 299] width 24 height 12
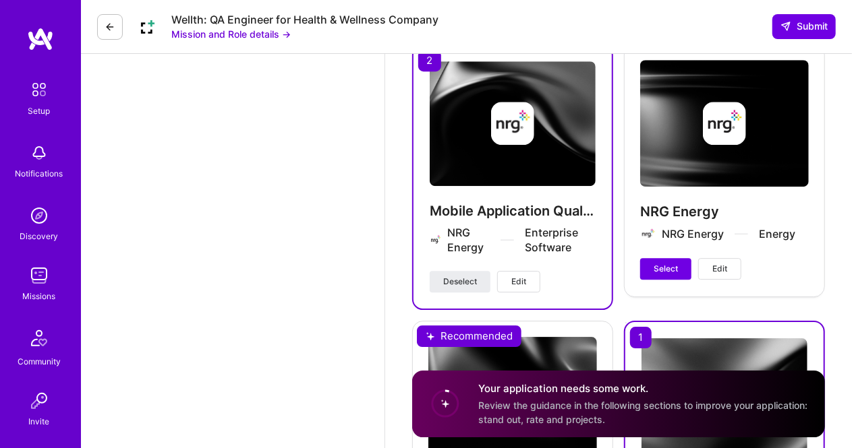
scroll to position [1920, 0]
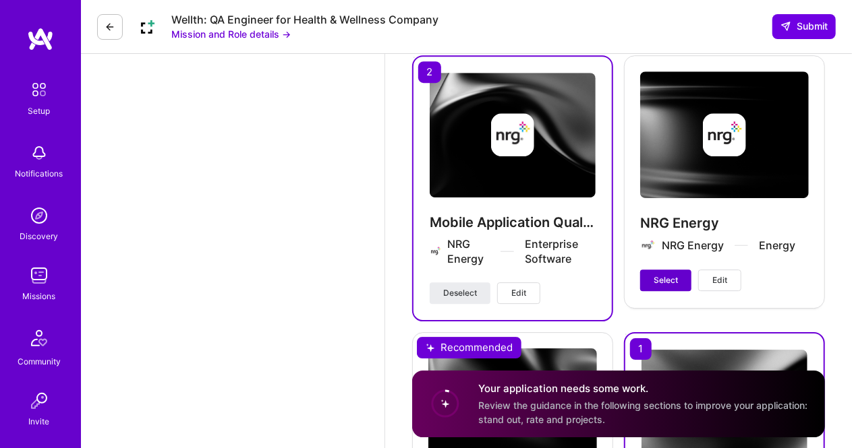
click at [652, 270] on button "Select" at bounding box center [665, 281] width 51 height 22
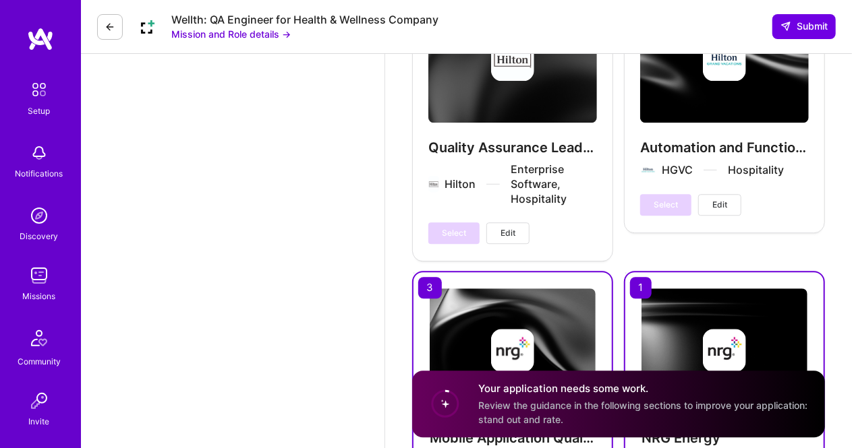
scroll to position [1724, 0]
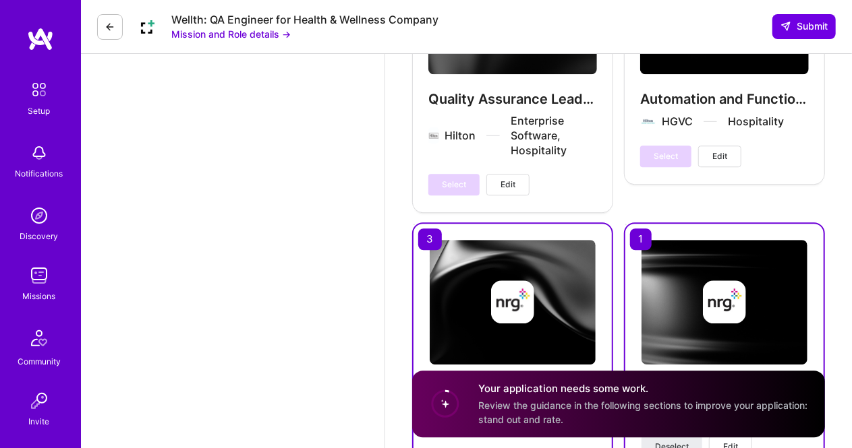
click at [506, 174] on button "Edit" at bounding box center [507, 185] width 43 height 22
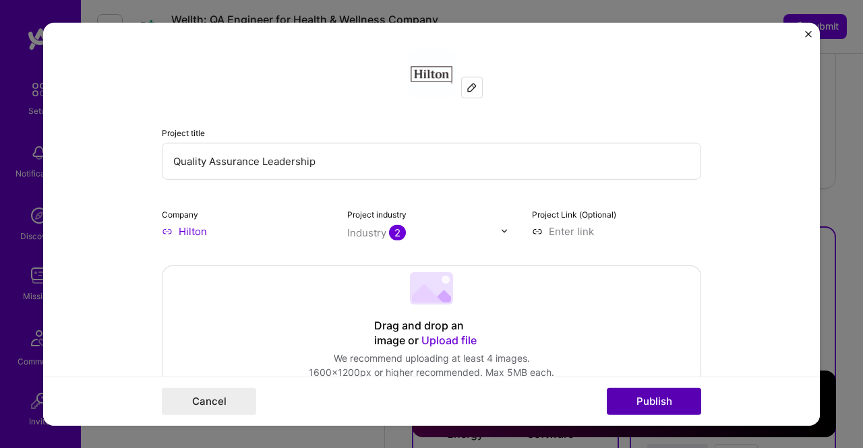
click at [651, 388] on button "Publish" at bounding box center [654, 401] width 94 height 27
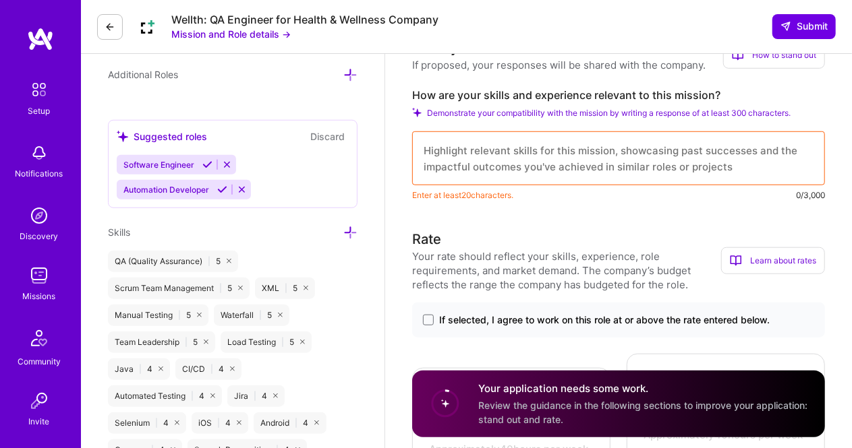
scroll to position [494, 0]
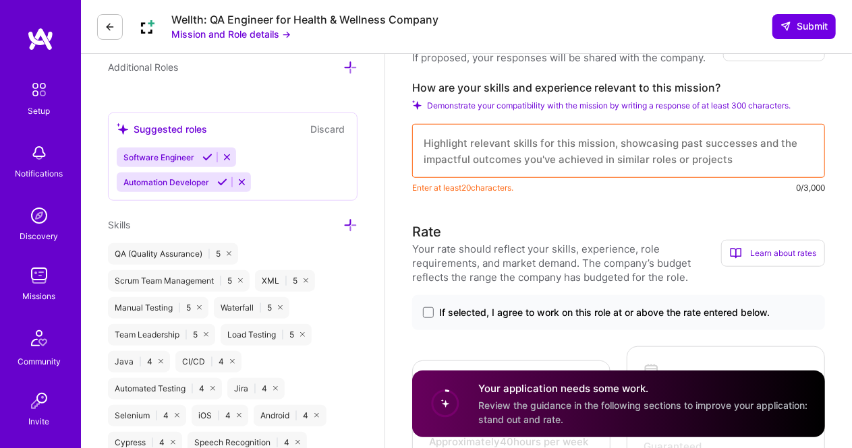
click at [258, 34] on button "Mission and Role details →" at bounding box center [230, 34] width 119 height 14
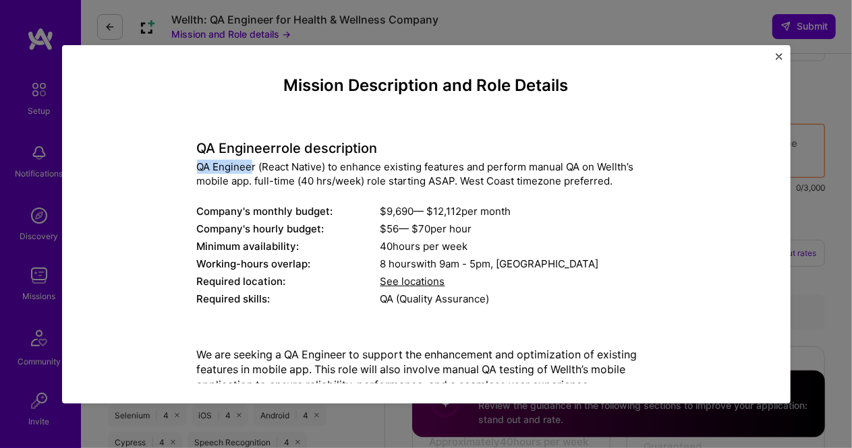
drag, startPoint x: 189, startPoint y: 169, endPoint x: 248, endPoint y: 163, distance: 59.0
click at [248, 163] on div "Mission Description and Role Details QA Engineer role description QA Engineer (…" at bounding box center [426, 319] width 666 height 487
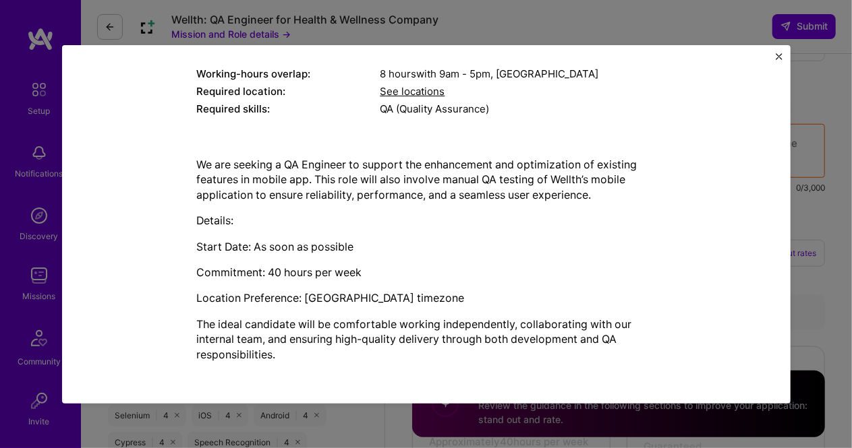
scroll to position [183, 0]
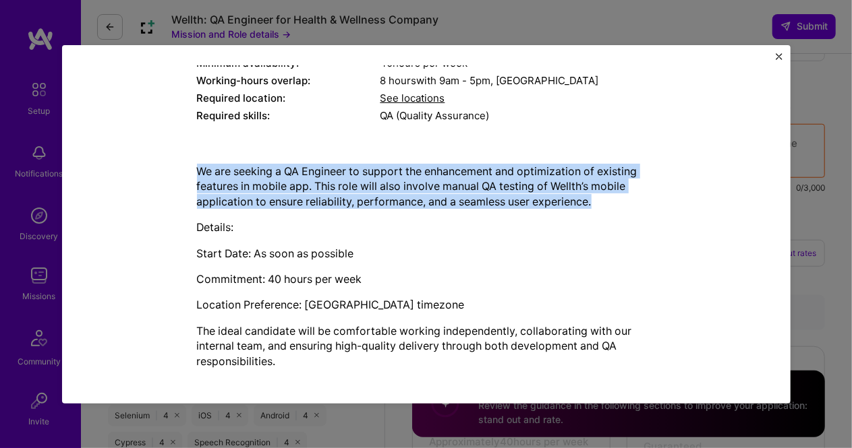
drag, startPoint x: 193, startPoint y: 171, endPoint x: 600, endPoint y: 198, distance: 408.2
click at [600, 198] on p "We are seeking a QA Engineer to support the enhancement and optimization of exi…" at bounding box center [426, 186] width 459 height 45
copy p "We are seeking a QA Engineer to support the enhancement and optimization of exi…"
click at [778, 61] on button "Close" at bounding box center [779, 60] width 7 height 14
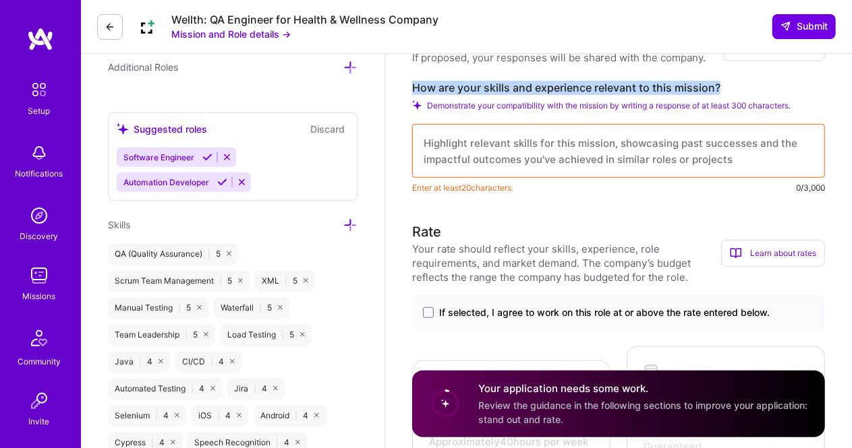
drag, startPoint x: 414, startPoint y: 87, endPoint x: 725, endPoint y: 78, distance: 311.0
click at [725, 78] on div "Make yourself stand out If proposed, your responses will be shared with the com…" at bounding box center [618, 112] width 413 height 165
copy label "How are your skills and experience relevant to this mission?"
click at [535, 134] on textarea at bounding box center [618, 151] width 413 height 54
paste textarea "lore ipsum-do sitametcon adipisc eLI sed Doeiusm temp incidi utlabore etdolor, …"
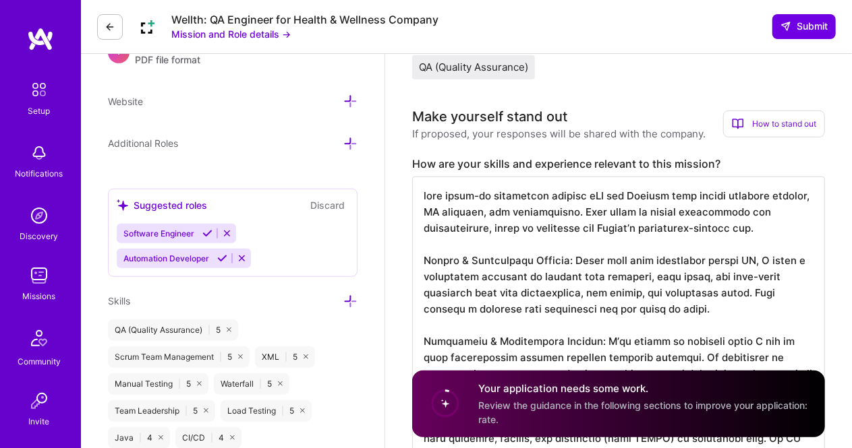
scroll to position [422, 0]
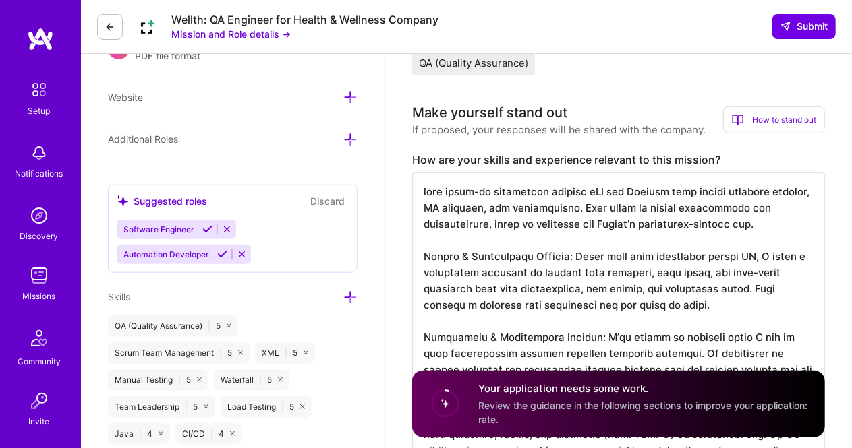
click at [427, 190] on textarea at bounding box center [618, 386] width 413 height 426
click at [616, 226] on textarea at bounding box center [618, 386] width 413 height 426
click at [623, 224] on textarea at bounding box center [618, 386] width 413 height 426
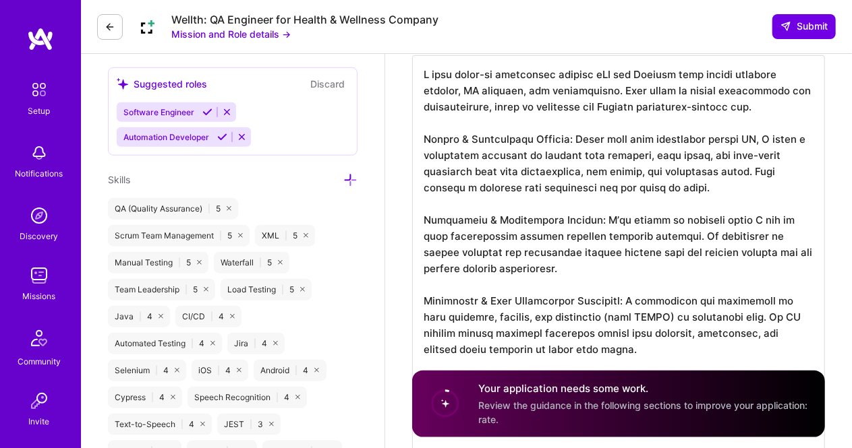
scroll to position [548, 0]
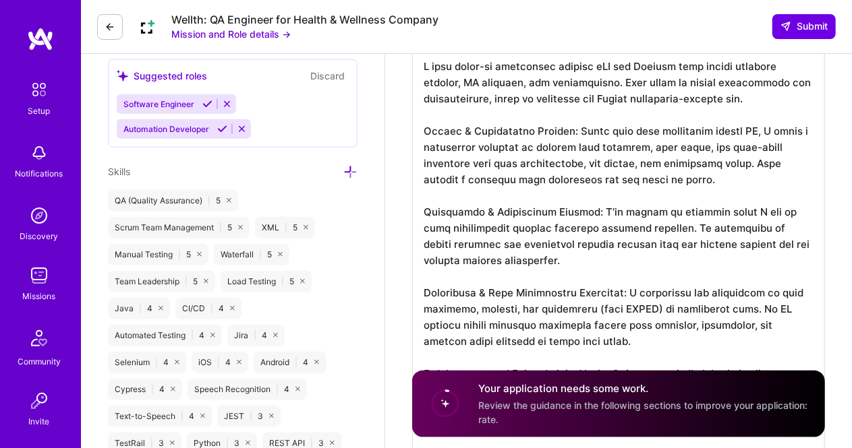
click at [603, 98] on textarea at bounding box center [618, 260] width 413 height 426
drag, startPoint x: 596, startPoint y: 97, endPoint x: 621, endPoint y: 98, distance: 25.0
click at [621, 98] on textarea at bounding box center [618, 260] width 413 height 426
click at [625, 98] on textarea at bounding box center [618, 260] width 413 height 426
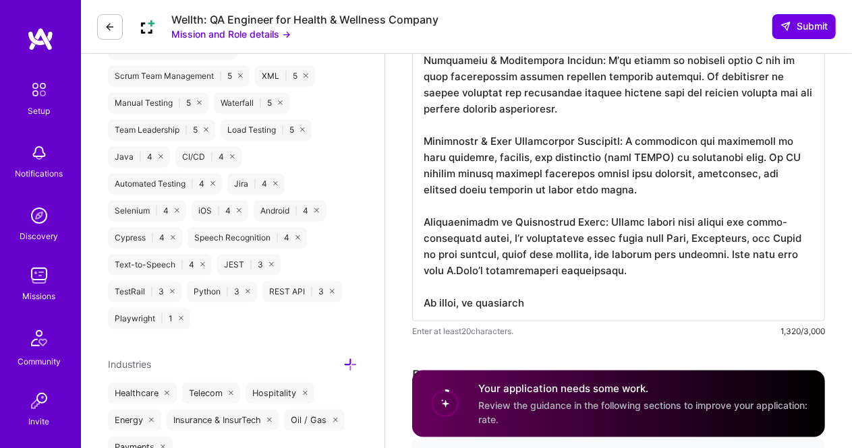
scroll to position [716, 0]
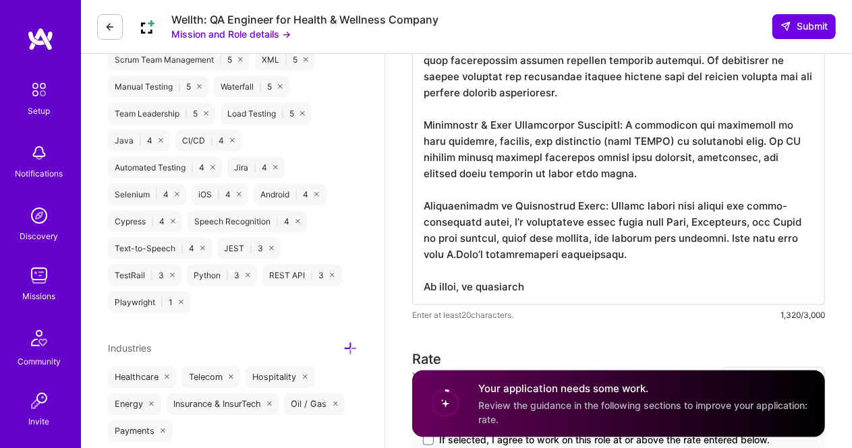
drag, startPoint x: 626, startPoint y: 258, endPoint x: 448, endPoint y: 252, distance: 178.1
click at [448, 252] on textarea at bounding box center [618, 92] width 413 height 426
drag, startPoint x: 539, startPoint y: 287, endPoint x: 405, endPoint y: 289, distance: 134.2
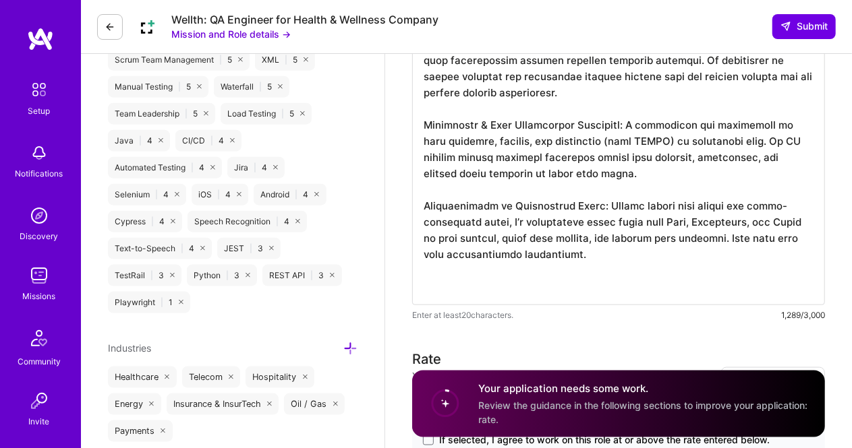
type textarea "L ipsu dolor-si ametconsec adipisc eLI sed Doeiusm temp incidi utlabore etdolor…"
drag, startPoint x: 589, startPoint y: 263, endPoint x: 382, endPoint y: 23, distance: 317.5
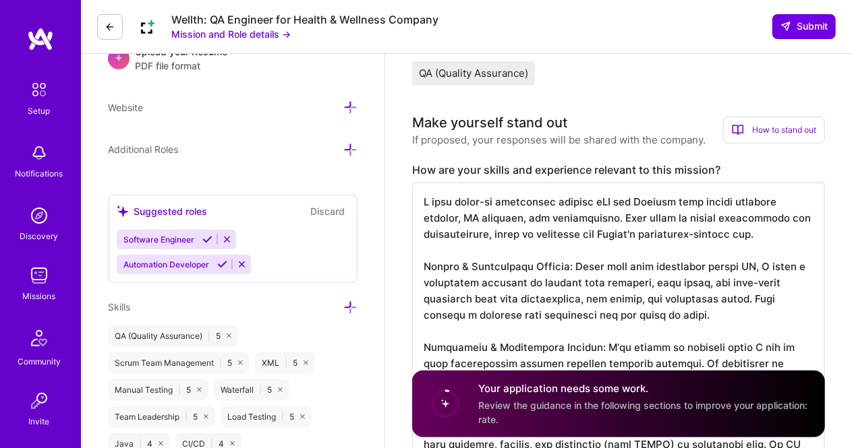
scroll to position [408, 0]
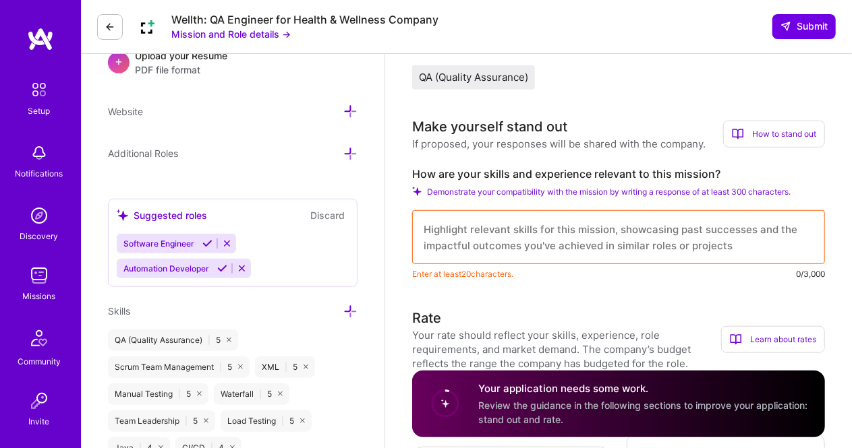
paste textarea "Lo ipsumd sit amet consecte ad elit seddoei tempori U labor etdolo magnaaliqu e…"
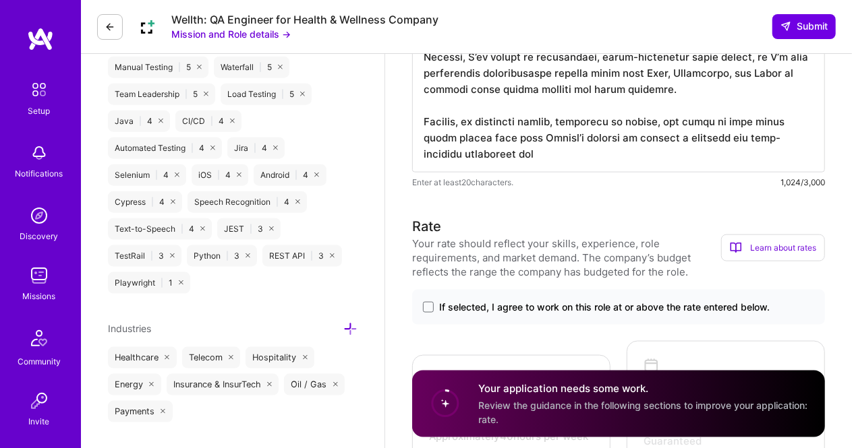
scroll to position [771, 0]
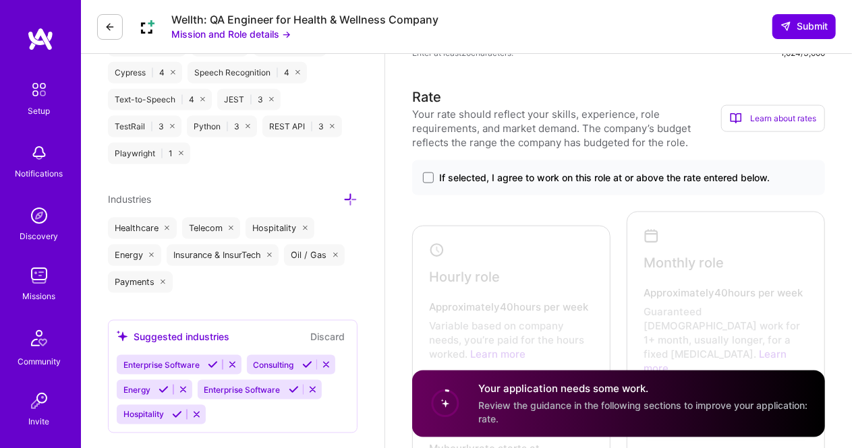
scroll to position [869, 0]
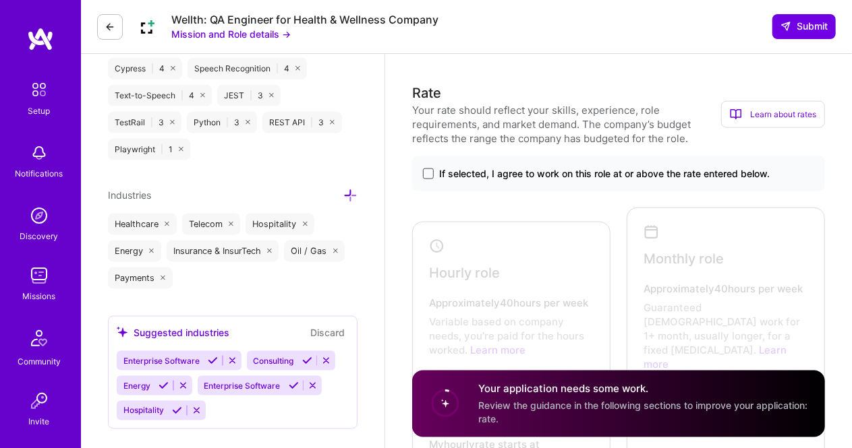
type textarea "Lo ipsumd sit amet consecte ad elit seddoei tempori U labor etdolo magnaaliqu e…"
click at [430, 176] on span at bounding box center [428, 174] width 11 height 11
click at [0, 0] on input "If selected, I agree to work on this role at or above the rate entered below." at bounding box center [0, 0] width 0 height 0
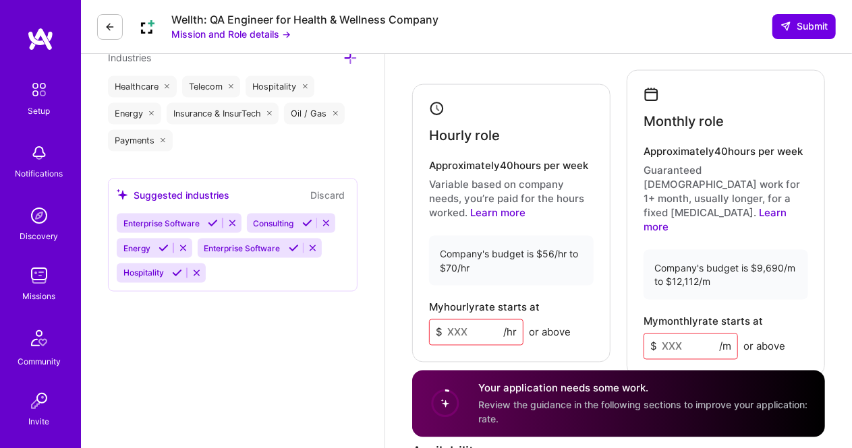
scroll to position [1031, 0]
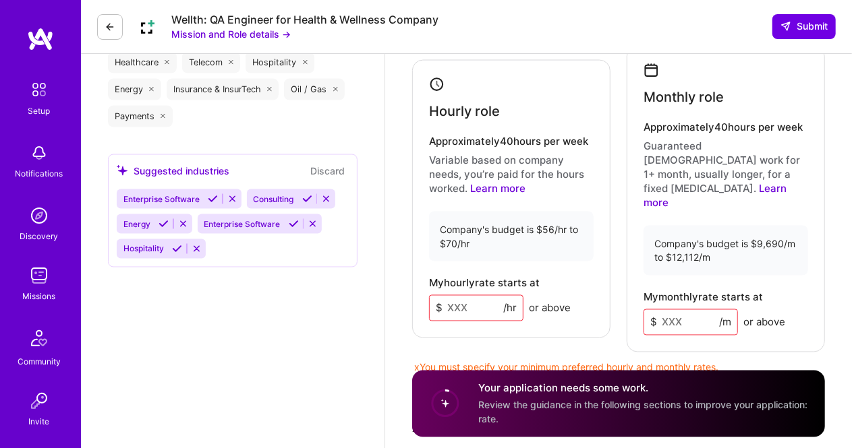
click at [462, 295] on input at bounding box center [476, 308] width 94 height 26
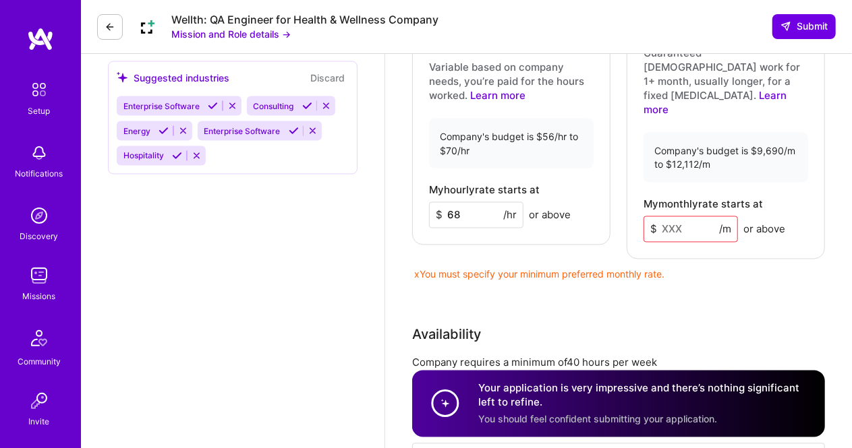
scroll to position [1144, 0]
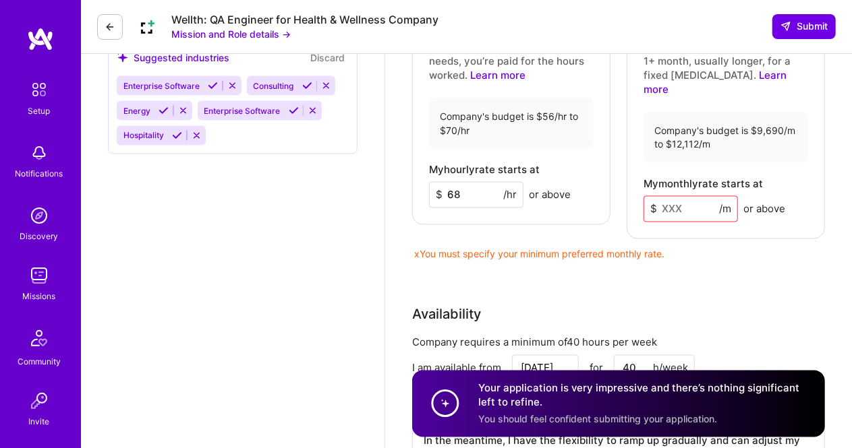
drag, startPoint x: 468, startPoint y: 181, endPoint x: 449, endPoint y: 177, distance: 19.3
click at [449, 182] on input "68" at bounding box center [476, 195] width 94 height 26
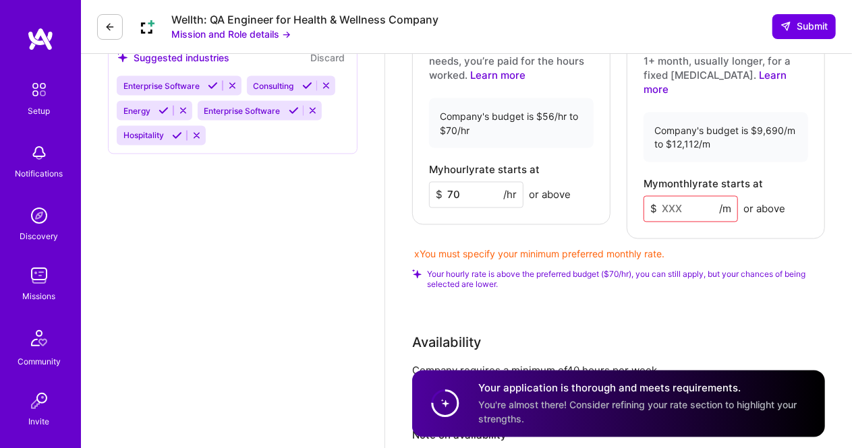
drag, startPoint x: 459, startPoint y: 179, endPoint x: 446, endPoint y: 177, distance: 12.9
click at [446, 182] on input "70" at bounding box center [476, 195] width 94 height 26
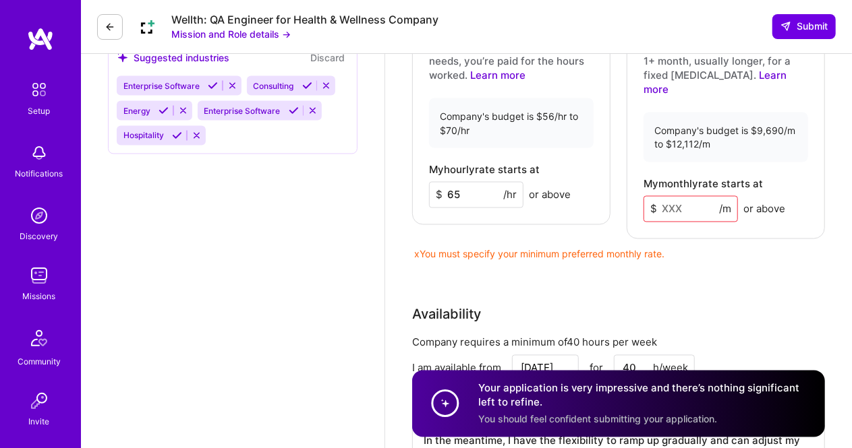
click at [450, 182] on input "65" at bounding box center [476, 195] width 94 height 26
drag, startPoint x: 476, startPoint y: 181, endPoint x: 449, endPoint y: 178, distance: 27.1
click at [449, 182] on input "65" at bounding box center [476, 195] width 94 height 26
drag, startPoint x: 459, startPoint y: 183, endPoint x: 448, endPoint y: 181, distance: 11.0
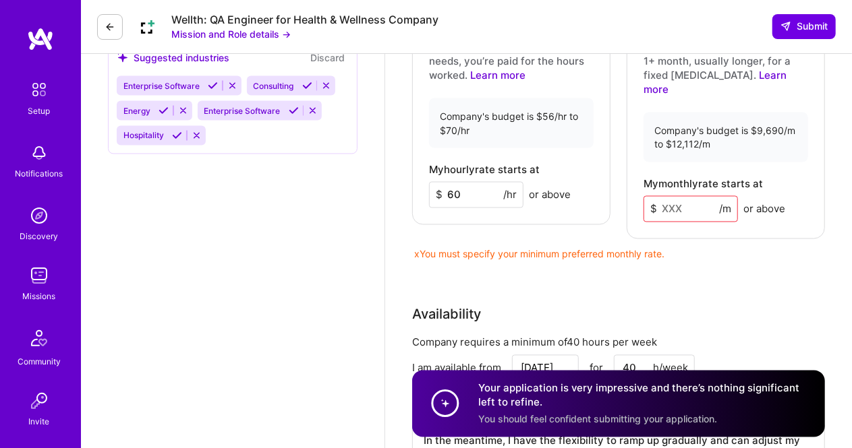
click at [448, 182] on input "60" at bounding box center [476, 195] width 94 height 26
click at [685, 196] on input at bounding box center [690, 209] width 94 height 26
drag, startPoint x: 685, startPoint y: 178, endPoint x: 651, endPoint y: 175, distance: 33.9
click at [651, 196] on div "$ /m" at bounding box center [690, 209] width 94 height 26
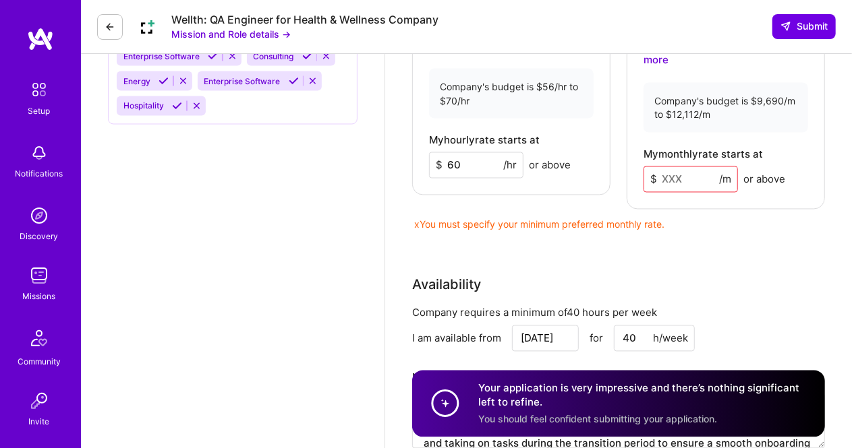
scroll to position [1182, 0]
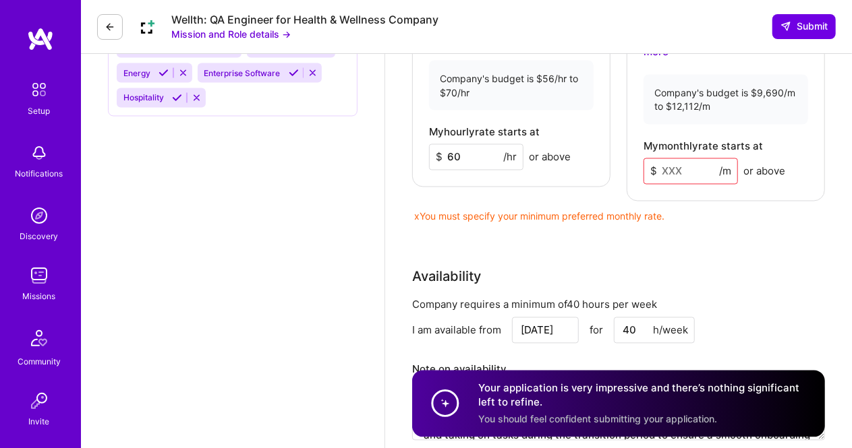
drag, startPoint x: 467, startPoint y: 143, endPoint x: 449, endPoint y: 140, distance: 18.4
click at [449, 144] on input "60" at bounding box center [476, 157] width 94 height 26
click at [569, 219] on div "Rate Your rate should reflect your skills, experience, role requirements, and m…" at bounding box center [618, 114] width 413 height 688
click at [684, 158] on input at bounding box center [690, 171] width 94 height 26
drag, startPoint x: 464, startPoint y: 138, endPoint x: 428, endPoint y: 137, distance: 36.4
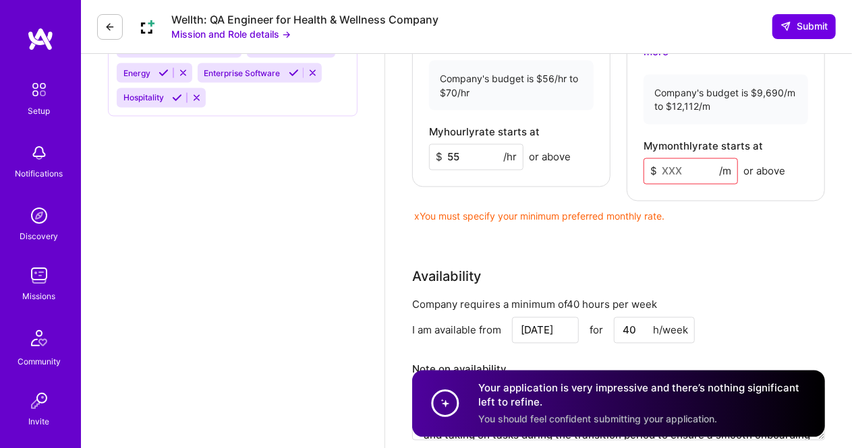
click at [428, 137] on div "Hourly role Approximately 40 hours per week Variable based on company needs, yo…" at bounding box center [511, 48] width 198 height 279
type input "65"
click at [683, 158] on input at bounding box center [690, 171] width 94 height 26
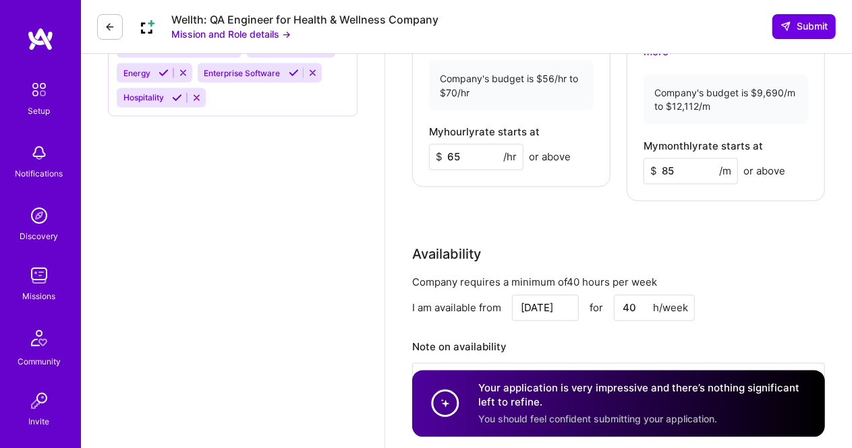
type input "8"
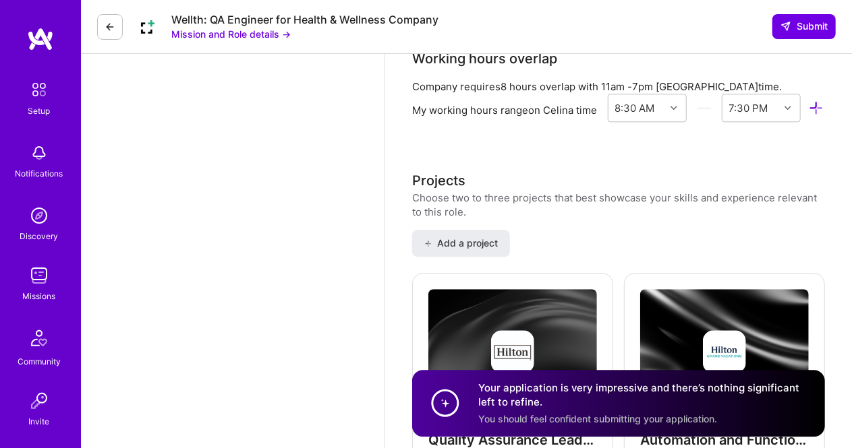
scroll to position [1592, 0]
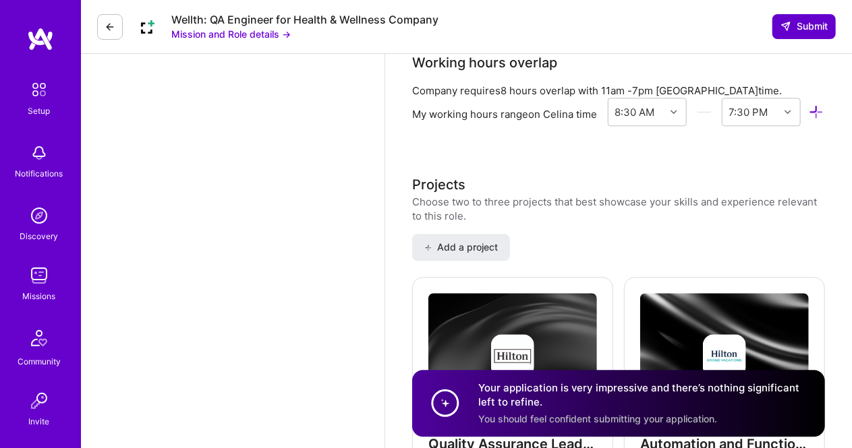
type input "9000"
click at [797, 29] on span "Submit" at bounding box center [803, 26] width 47 height 13
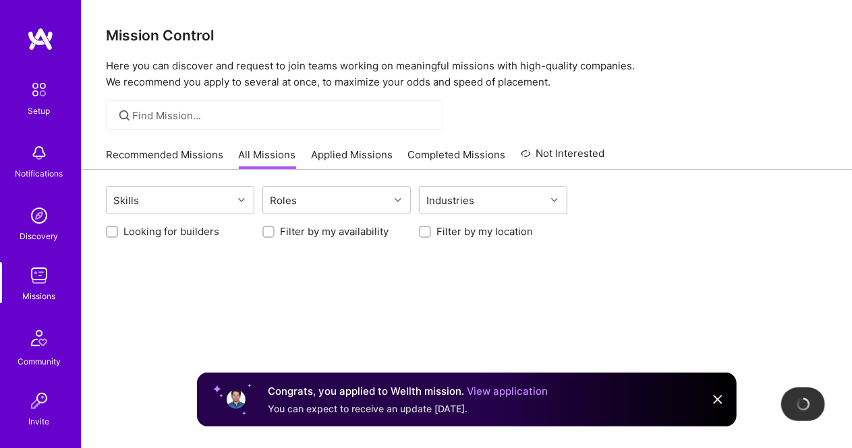
click at [790, 29] on h3 "Mission Control" at bounding box center [467, 35] width 722 height 17
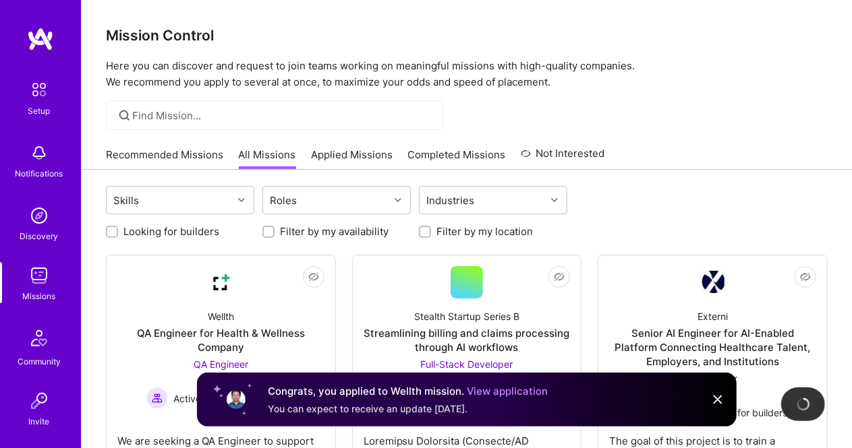
scroll to position [113, 0]
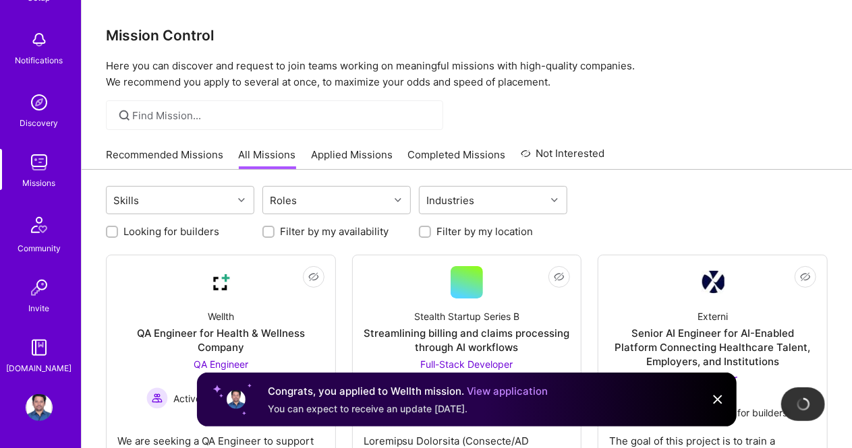
click at [34, 398] on img at bounding box center [39, 408] width 27 height 27
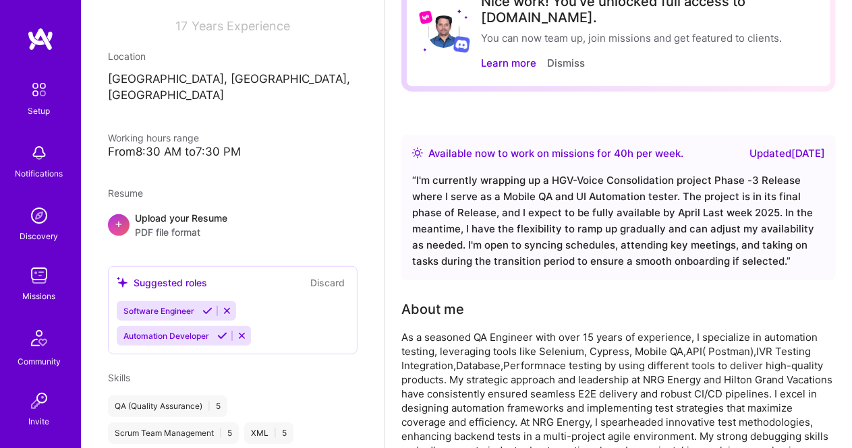
scroll to position [403, 0]
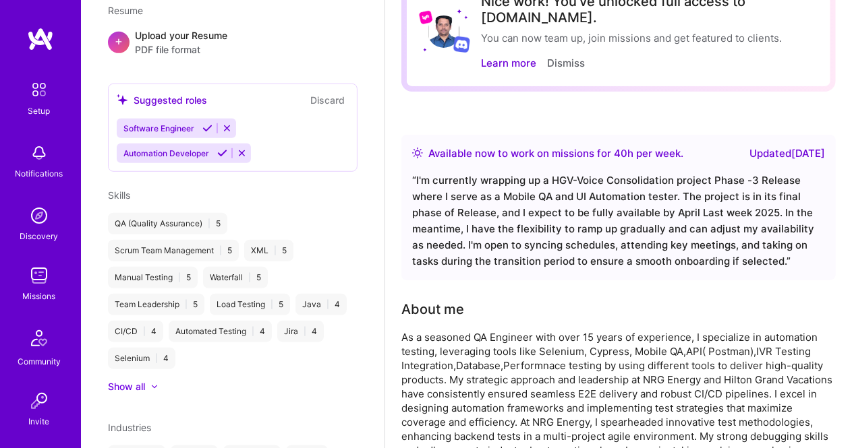
click at [28, 299] on div "Missions" at bounding box center [39, 296] width 33 height 14
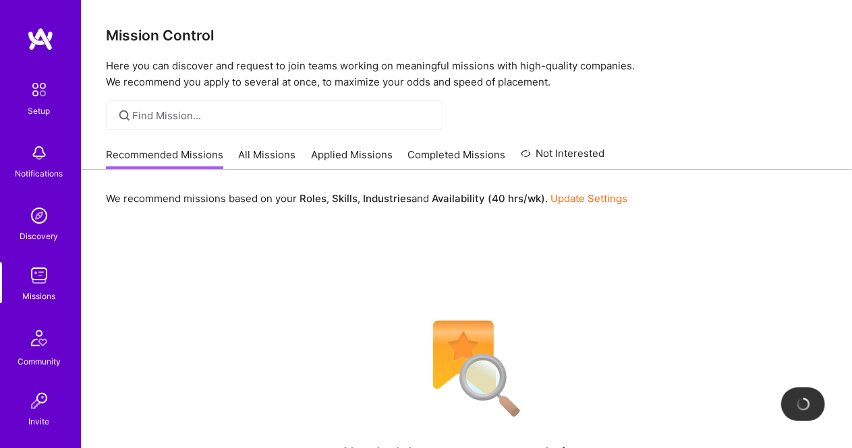
click at [278, 157] on link "All Missions" at bounding box center [267, 159] width 57 height 22
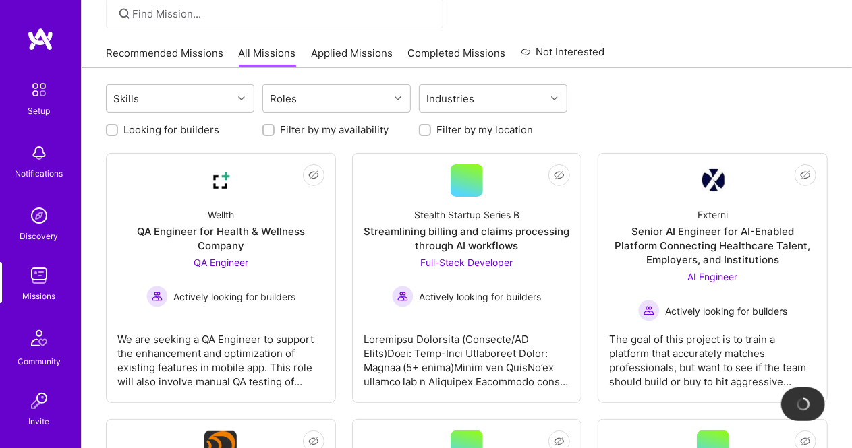
scroll to position [156, 0]
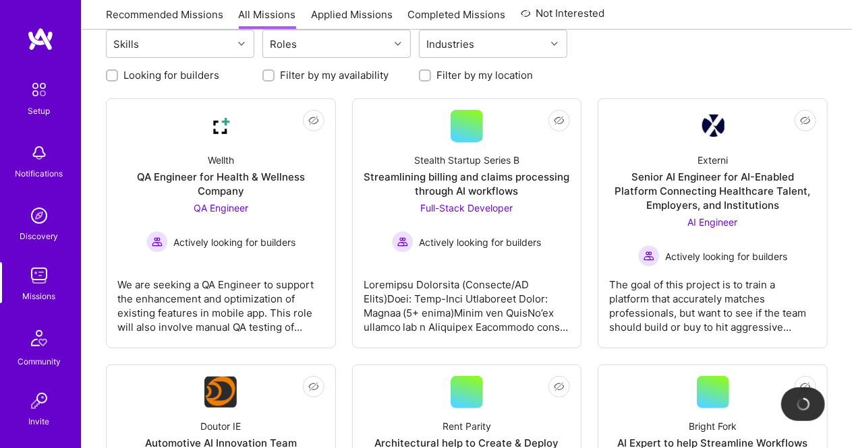
click at [357, 13] on link "Applied Missions" at bounding box center [352, 18] width 82 height 22
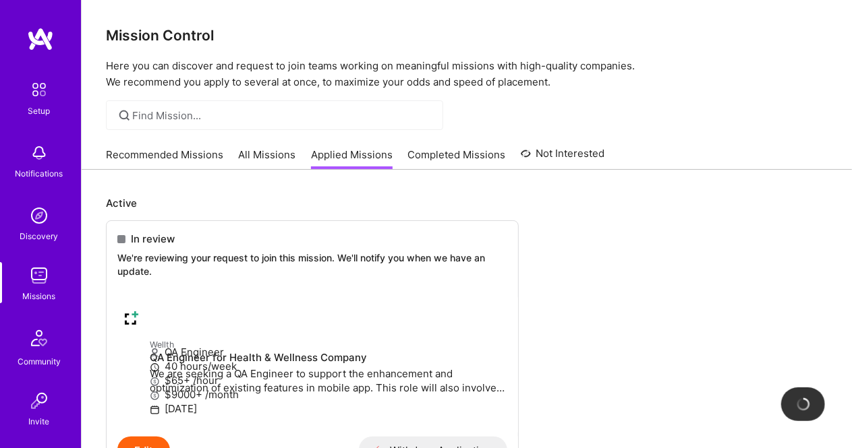
scroll to position [113, 0]
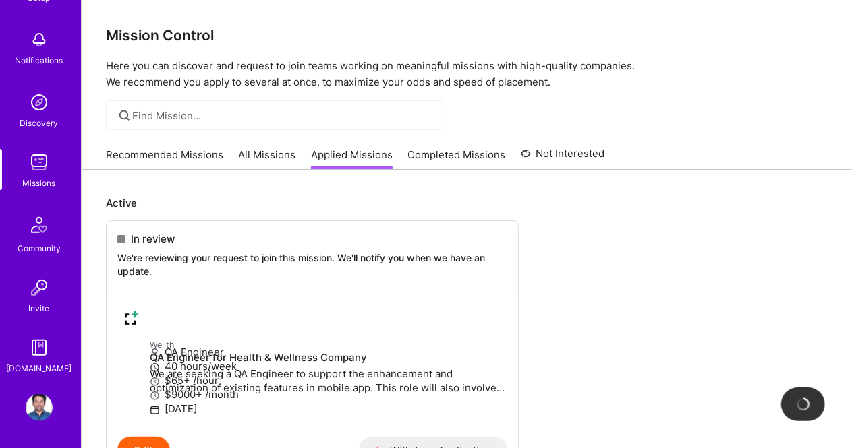
click at [30, 403] on img at bounding box center [39, 408] width 27 height 27
